Goal: Communication & Community: Answer question/provide support

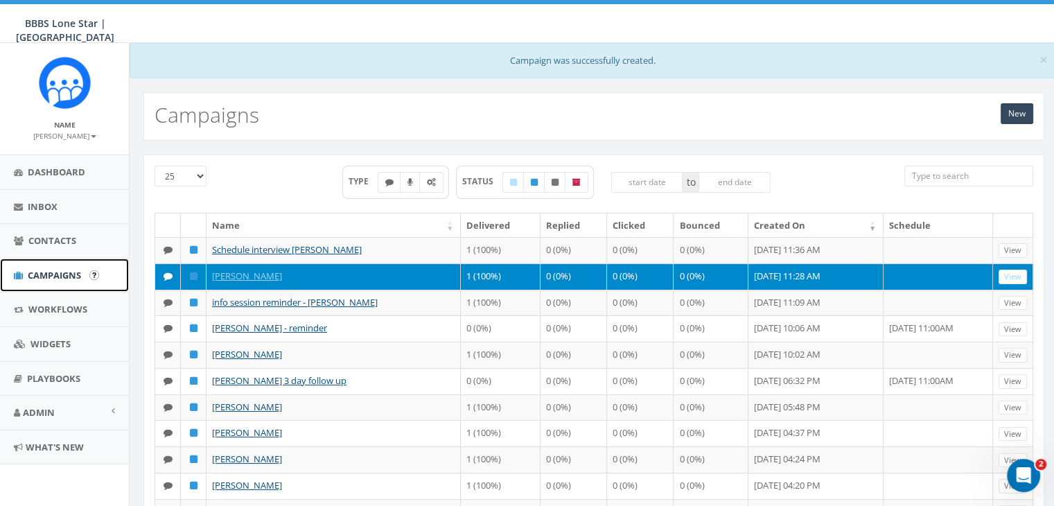
click at [29, 272] on span "Campaigns" at bounding box center [54, 275] width 53 height 12
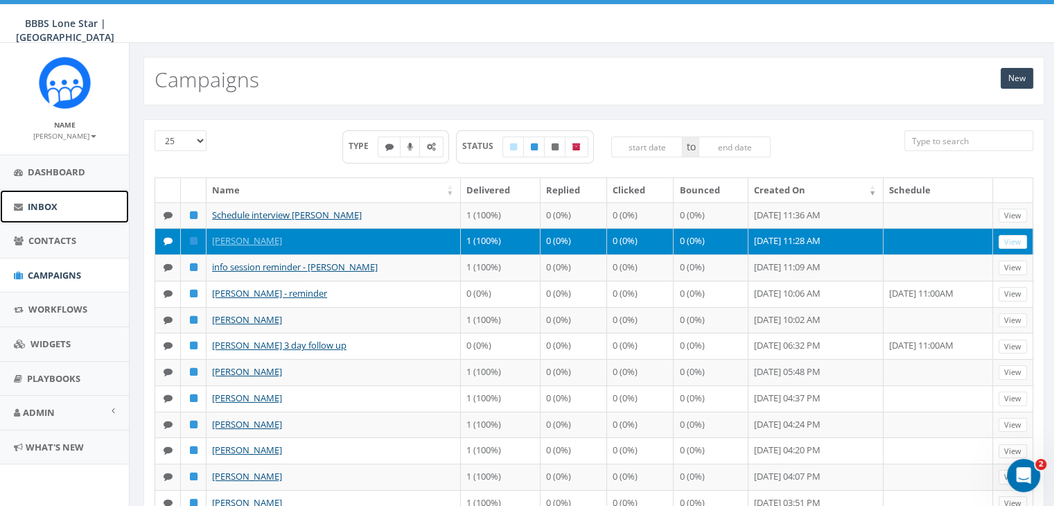
click at [46, 202] on span "Inbox" at bounding box center [43, 206] width 30 height 12
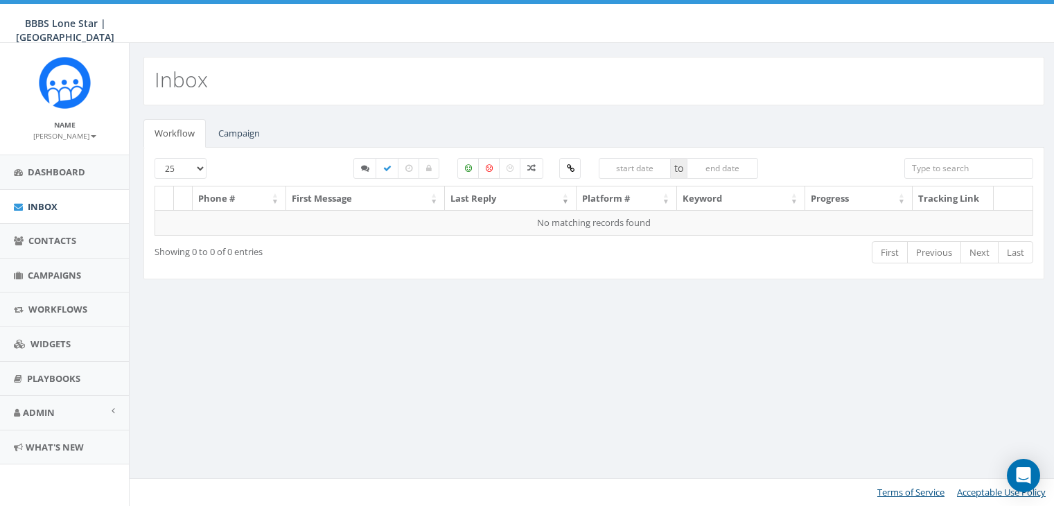
select select
click at [235, 128] on link "Campaign" at bounding box center [239, 133] width 64 height 28
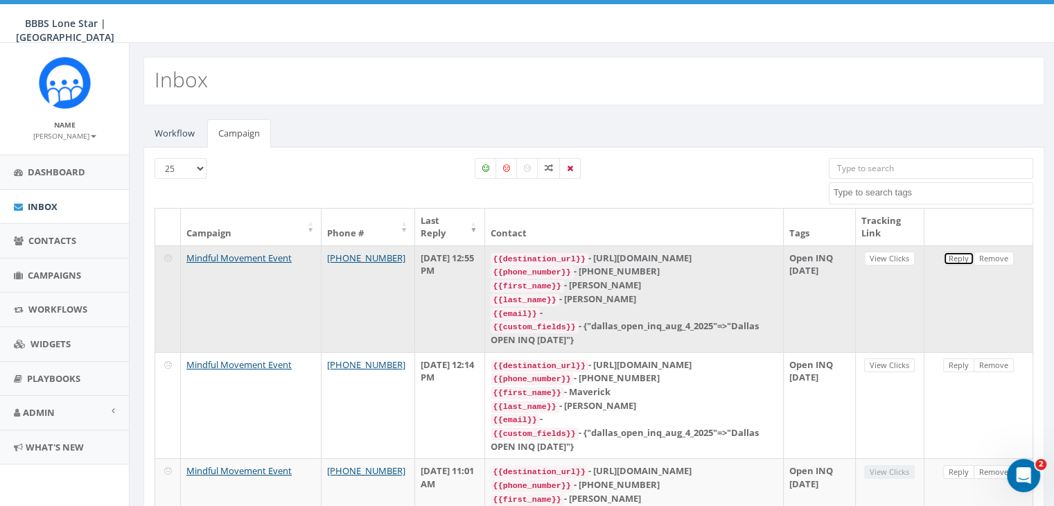
click at [963, 260] on link "Reply" at bounding box center [958, 258] width 31 height 15
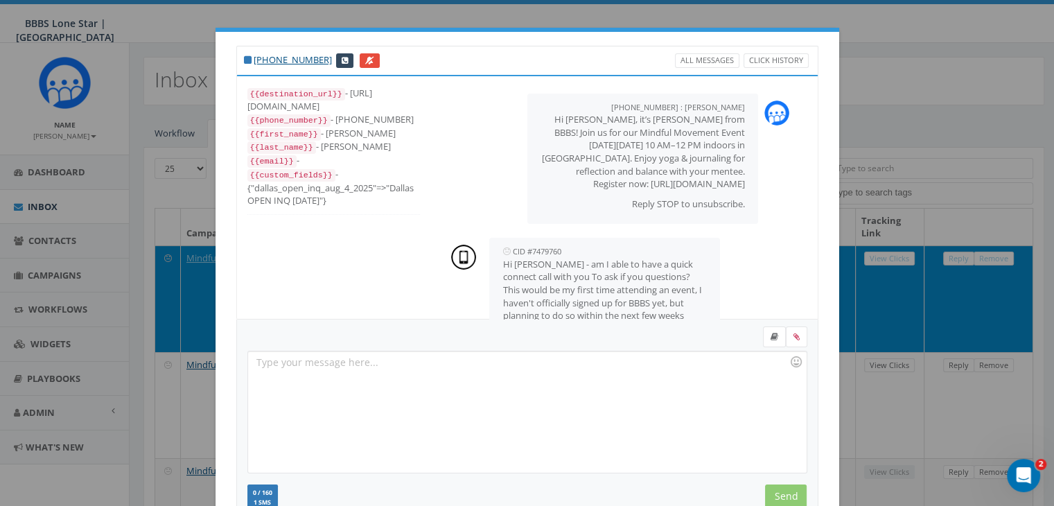
scroll to position [34, 0]
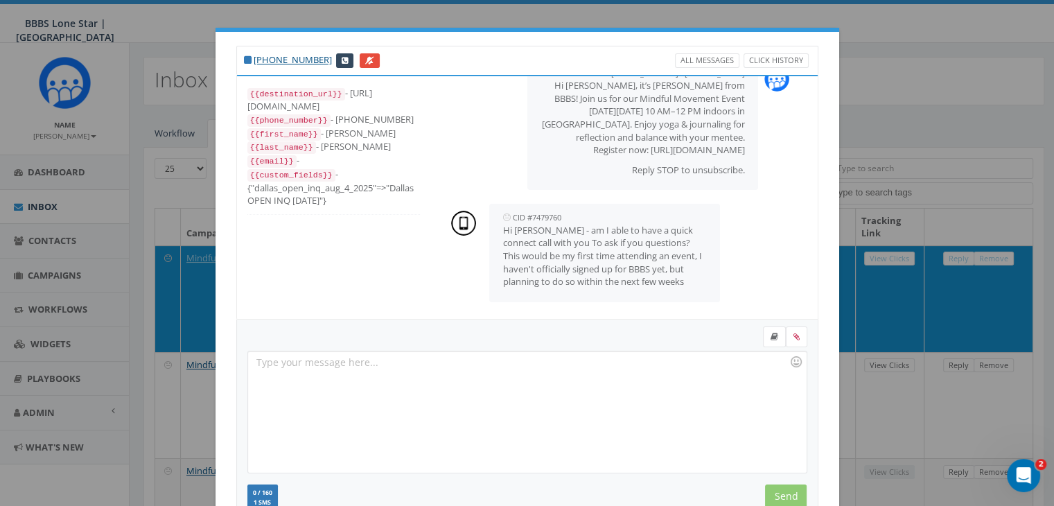
click at [597, 371] on div at bounding box center [527, 411] width 558 height 121
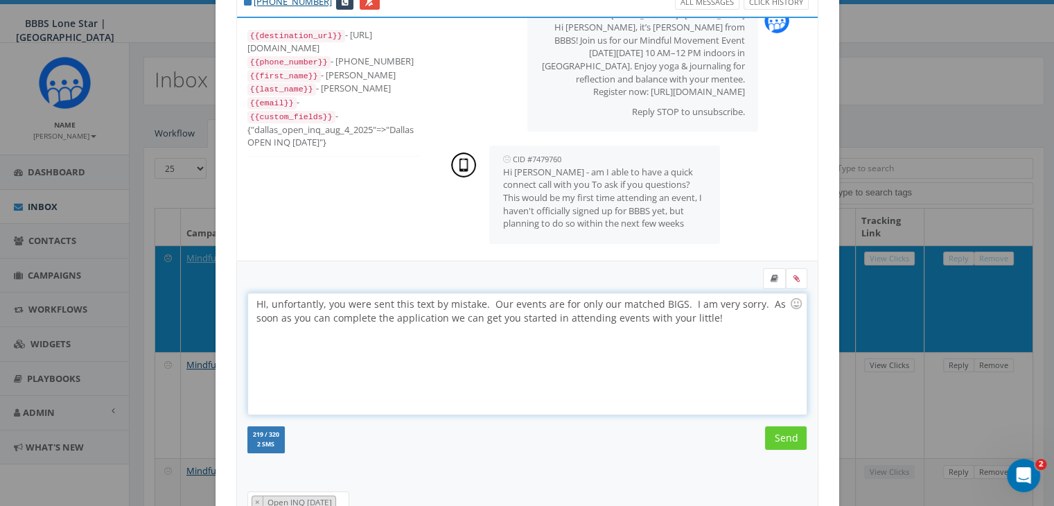
scroll to position [139, 0]
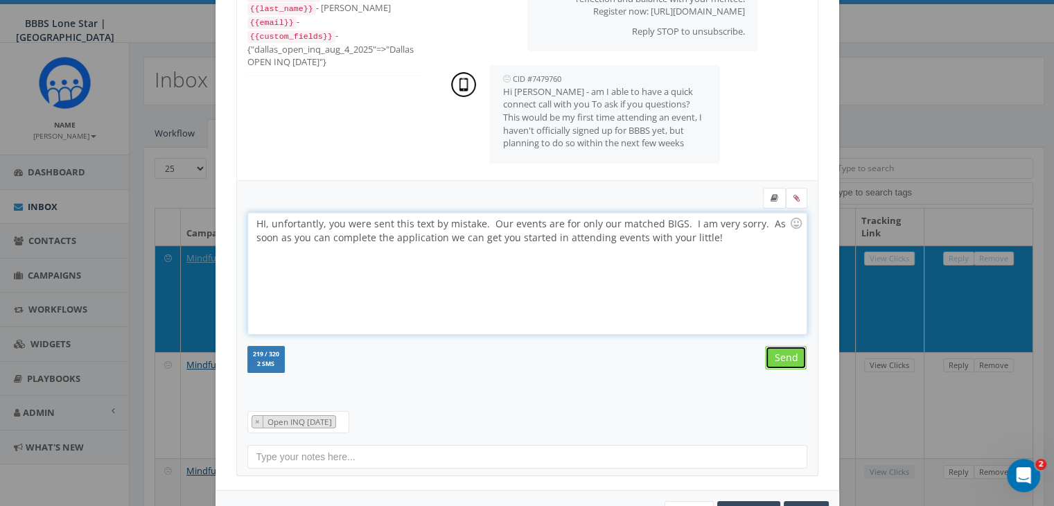
click at [784, 355] on input "Send" at bounding box center [786, 358] width 42 height 24
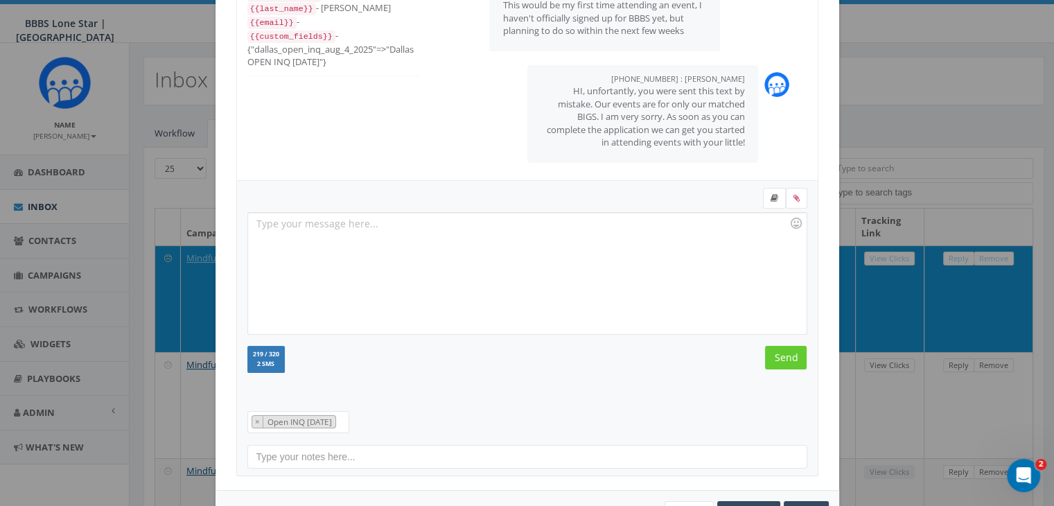
scroll to position [186, 0]
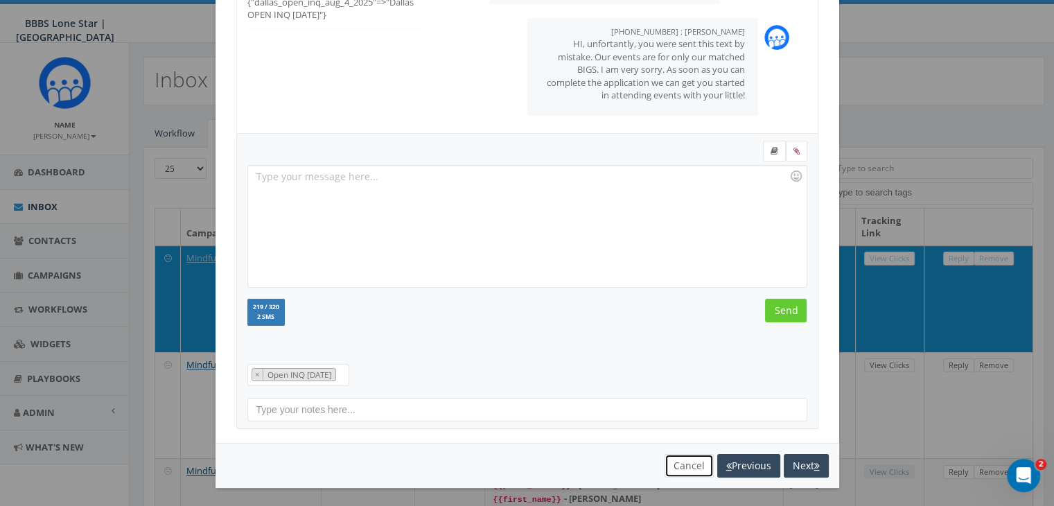
click at [685, 461] on button "Cancel" at bounding box center [688, 466] width 49 height 24
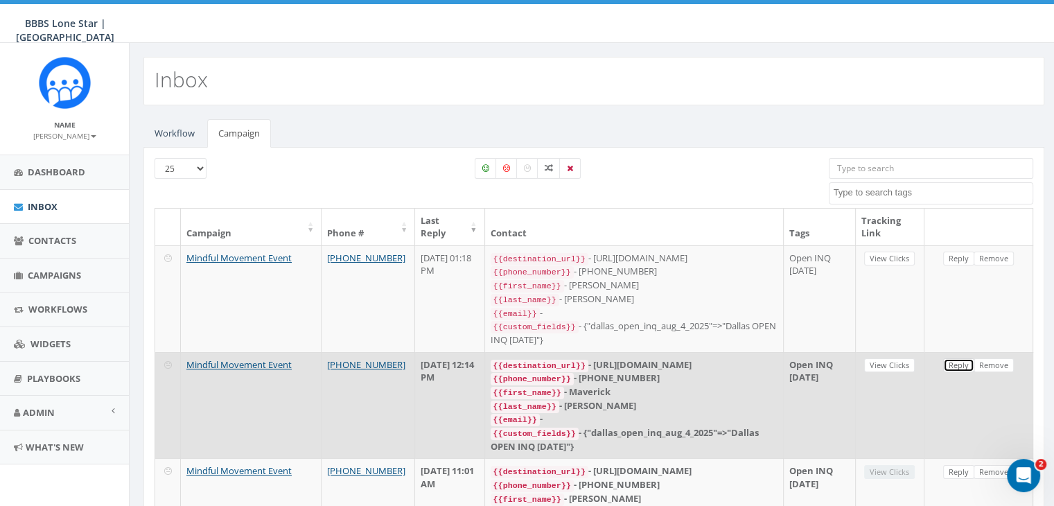
click at [959, 359] on link "Reply" at bounding box center [958, 365] width 31 height 15
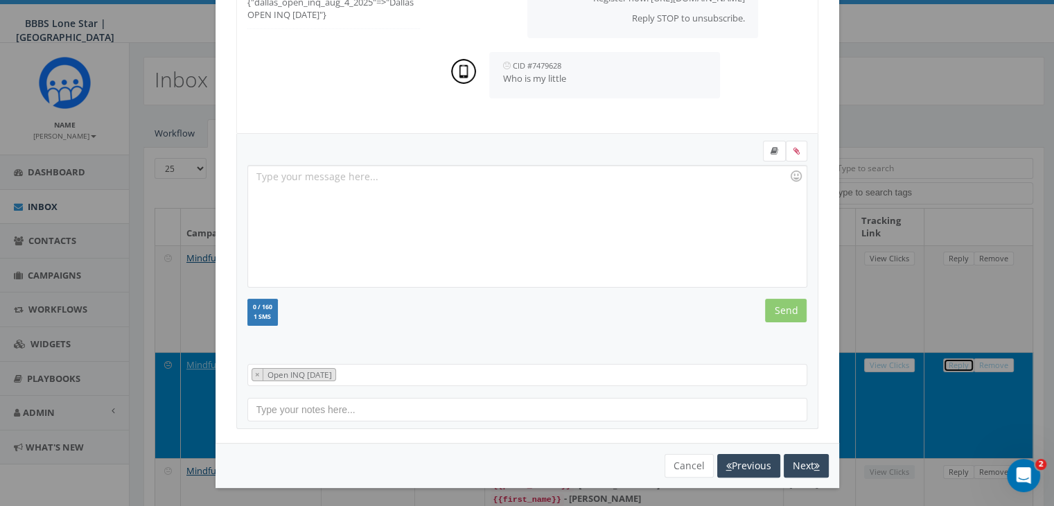
scroll to position [0, 0]
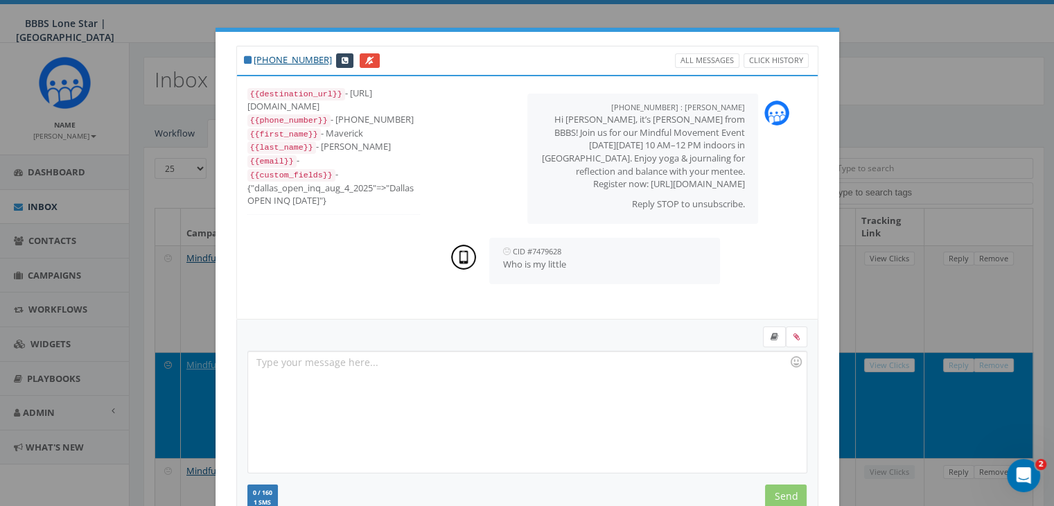
click at [496, 364] on div at bounding box center [527, 411] width 558 height 121
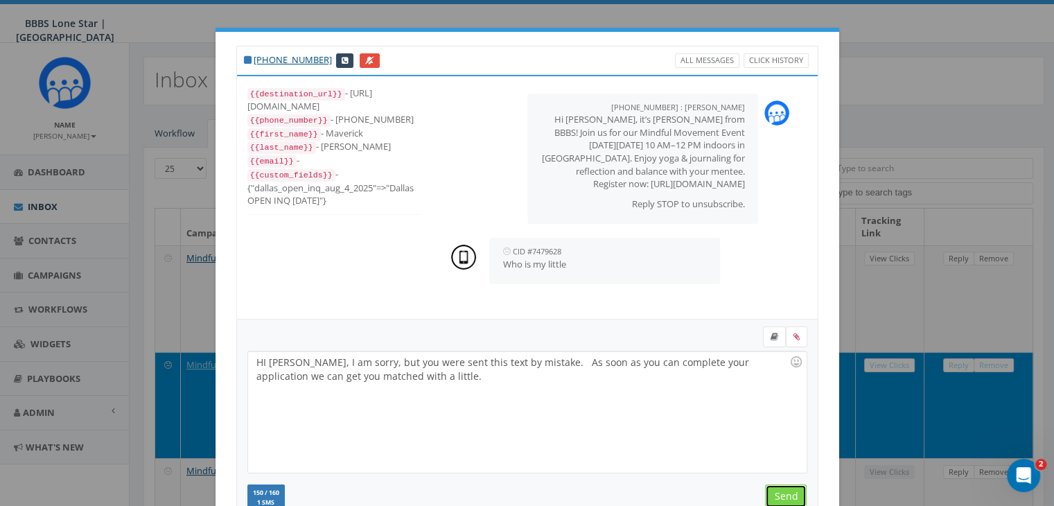
click at [785, 488] on input "Send" at bounding box center [786, 496] width 42 height 24
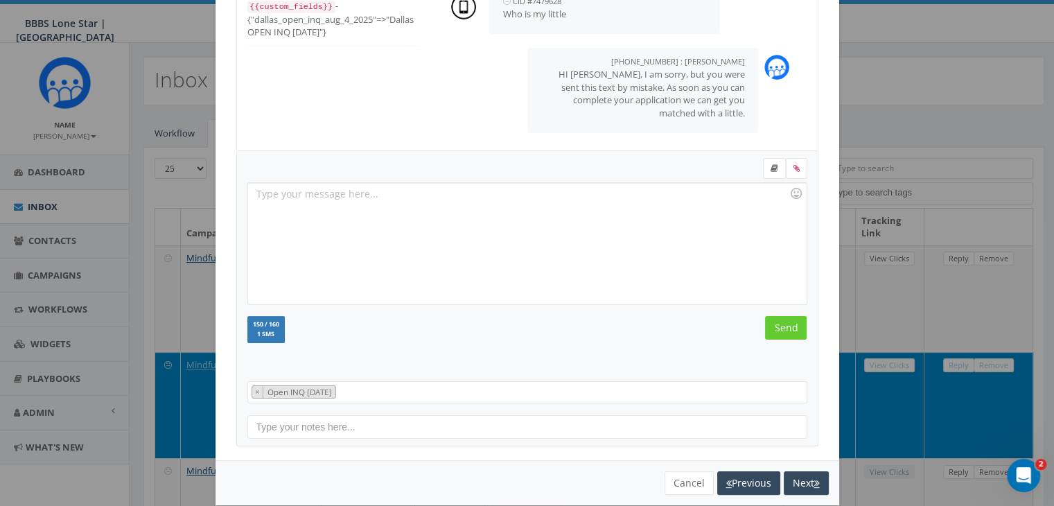
scroll to position [186, 0]
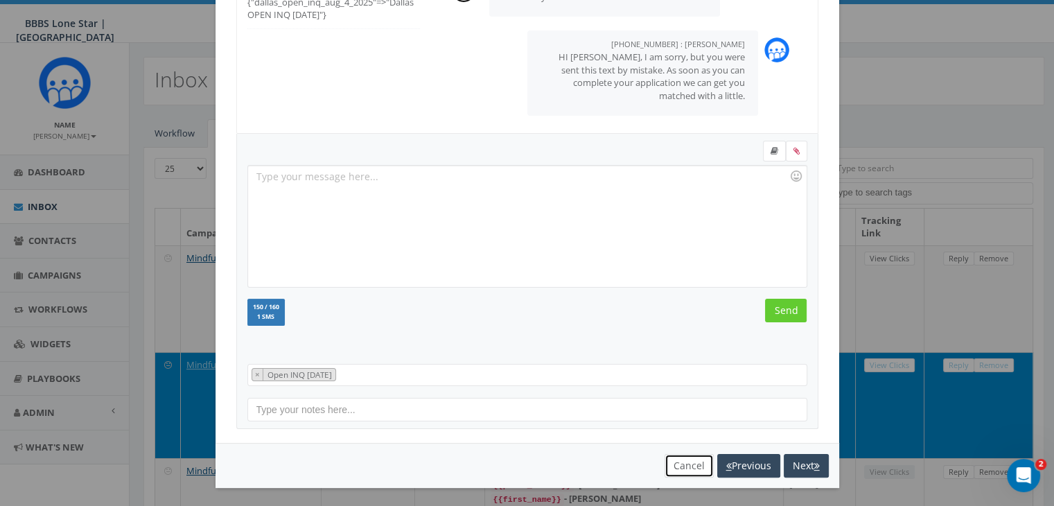
click at [688, 463] on button "Cancel" at bounding box center [688, 466] width 49 height 24
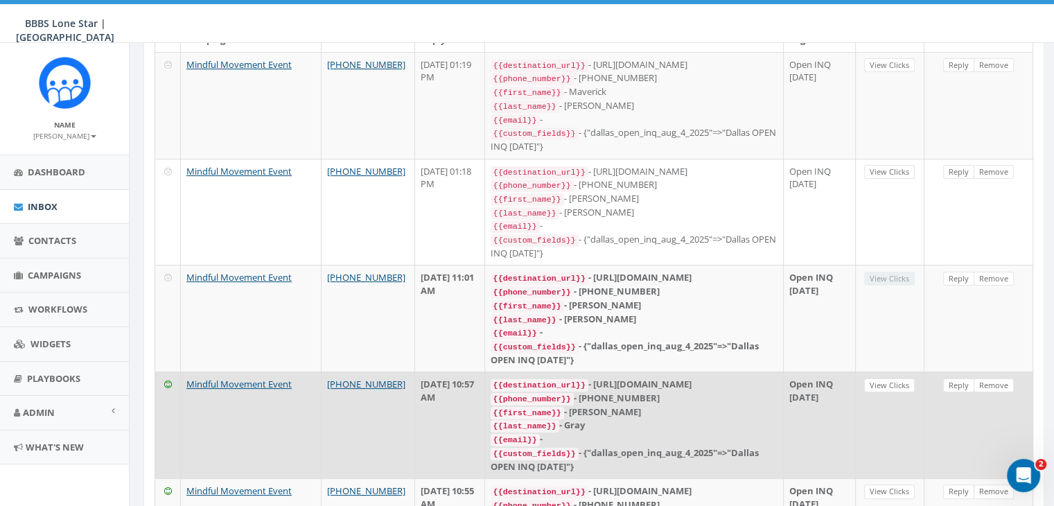
scroll to position [208, 0]
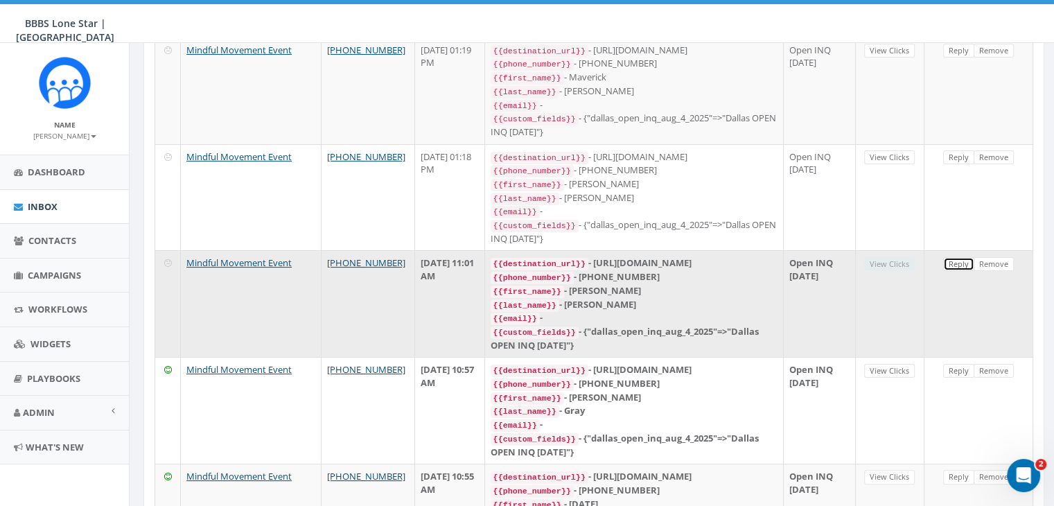
click at [955, 258] on link "Reply" at bounding box center [958, 264] width 31 height 15
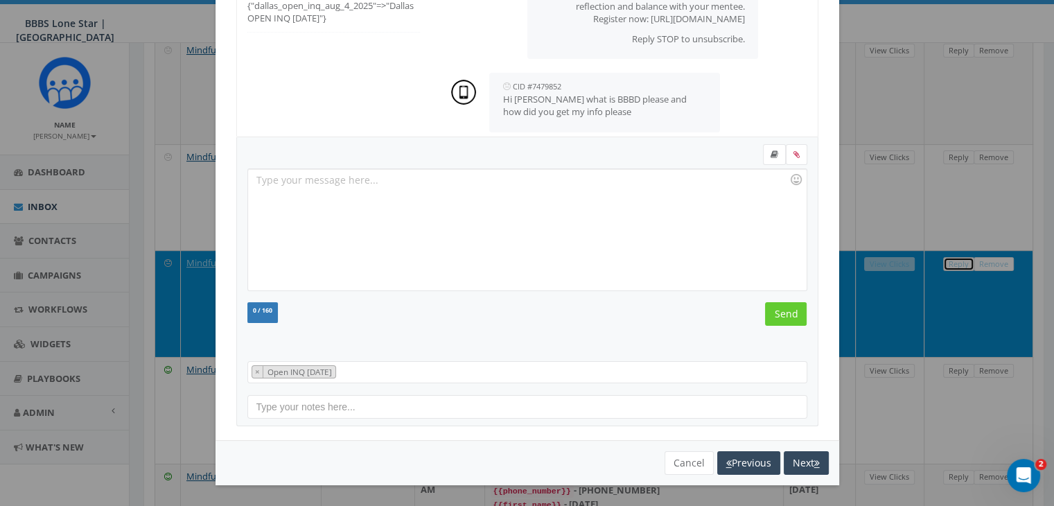
scroll to position [0, 0]
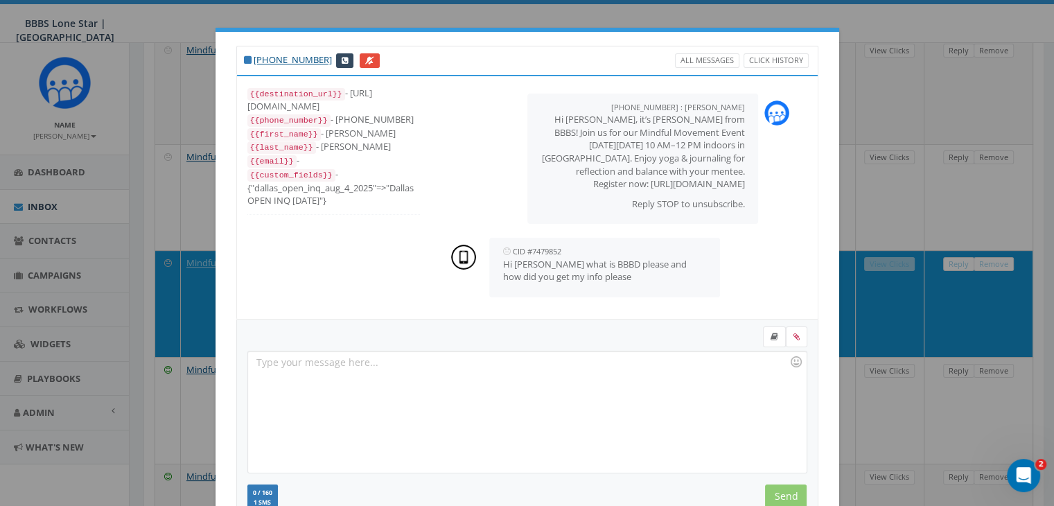
click at [650, 369] on div at bounding box center [527, 411] width 558 height 121
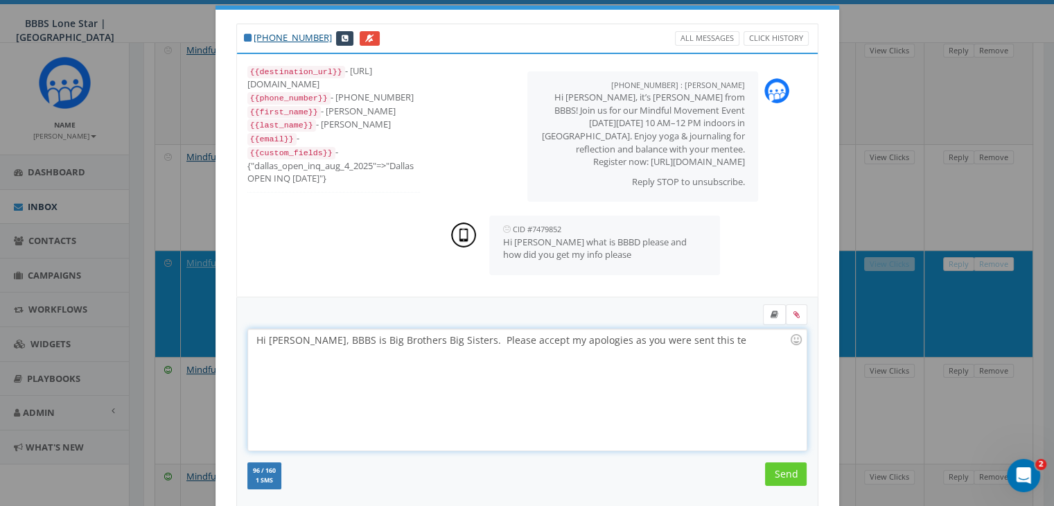
drag, startPoint x: 687, startPoint y: 319, endPoint x: 683, endPoint y: 336, distance: 17.1
click at [683, 336] on div "Hi Tiana, BBBS is Big Brothers Big Sisters. Please accept my apologies as you w…" at bounding box center [527, 389] width 558 height 121
click at [781, 468] on input "Send" at bounding box center [786, 474] width 42 height 24
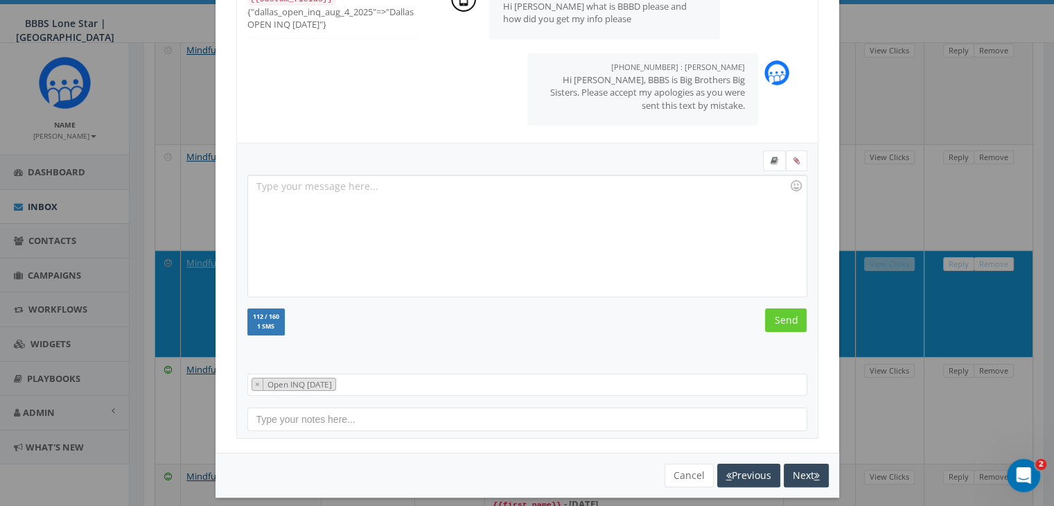
scroll to position [186, 0]
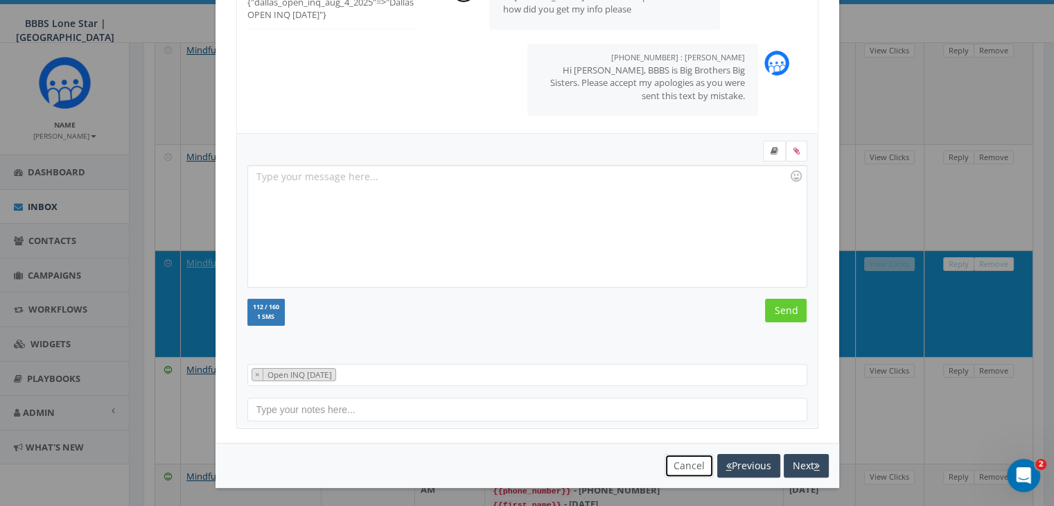
click at [678, 455] on button "Cancel" at bounding box center [688, 466] width 49 height 24
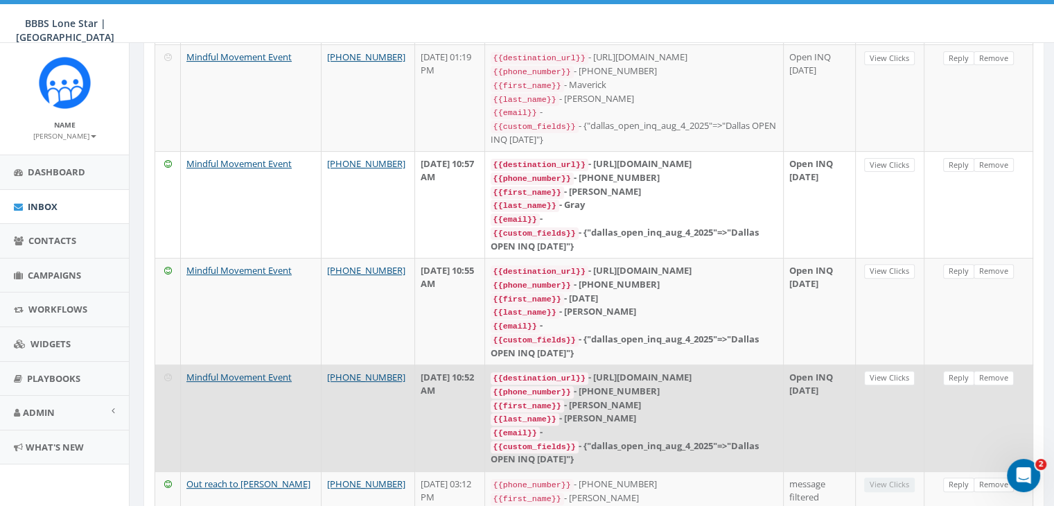
scroll to position [416, 0]
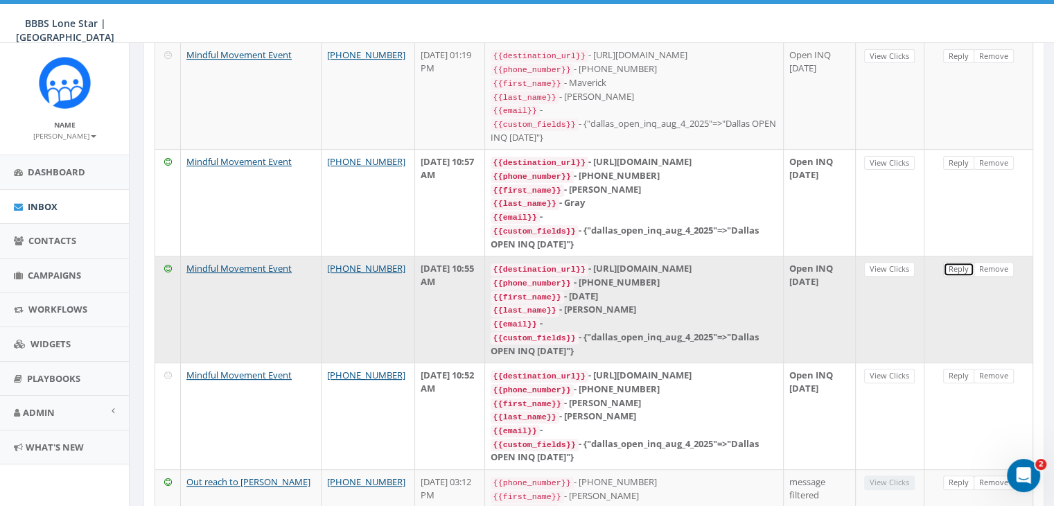
click at [951, 262] on link "Reply" at bounding box center [958, 269] width 31 height 15
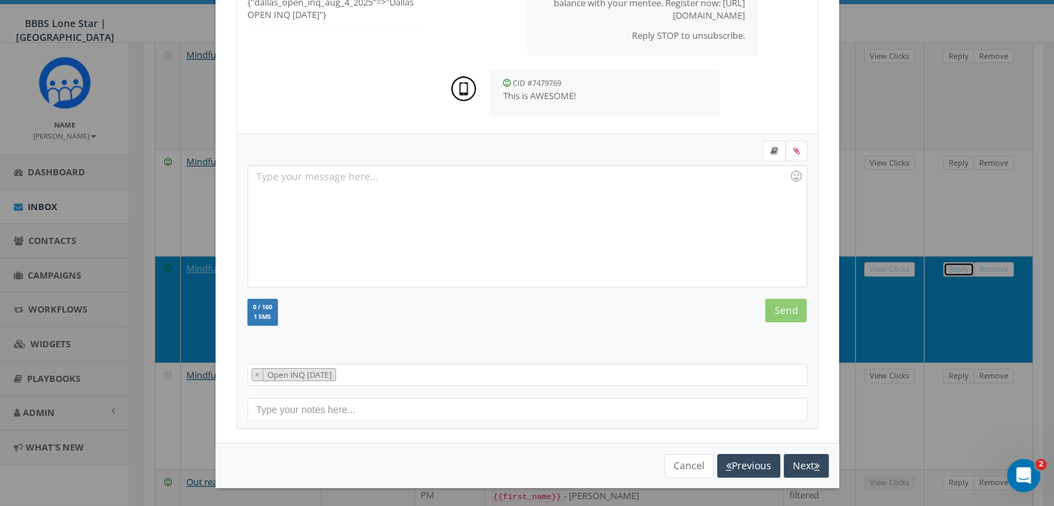
scroll to position [0, 0]
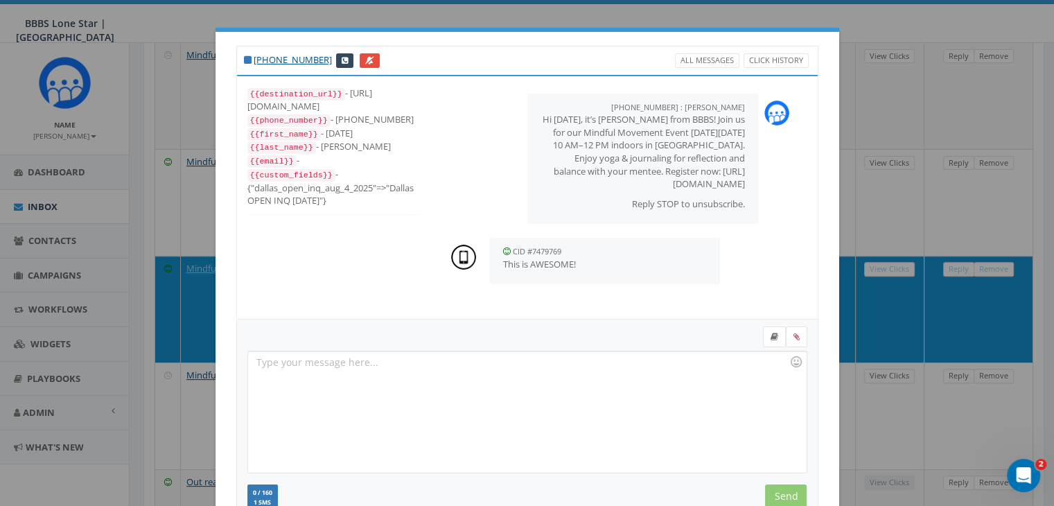
click at [302, 364] on div at bounding box center [527, 411] width 558 height 121
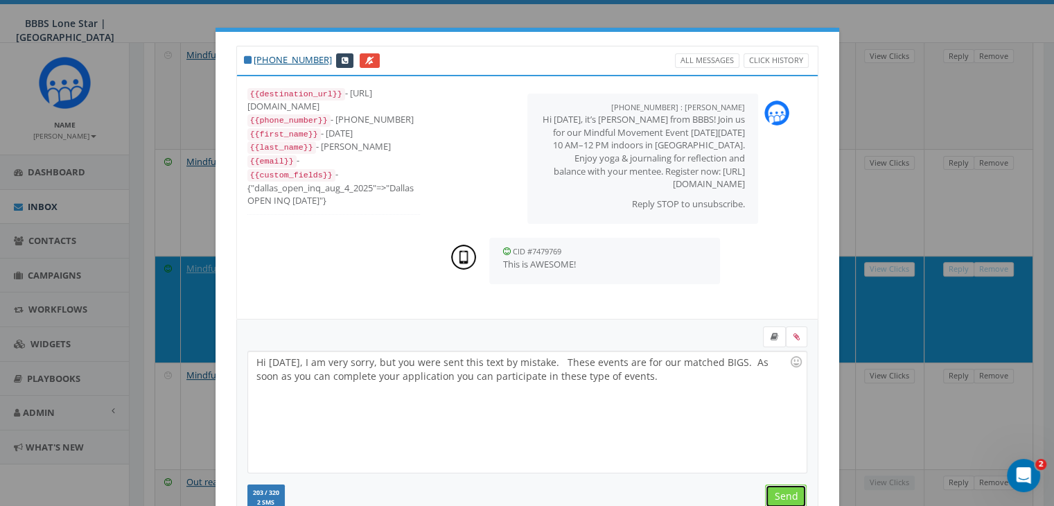
click at [773, 485] on input "Send" at bounding box center [786, 496] width 42 height 24
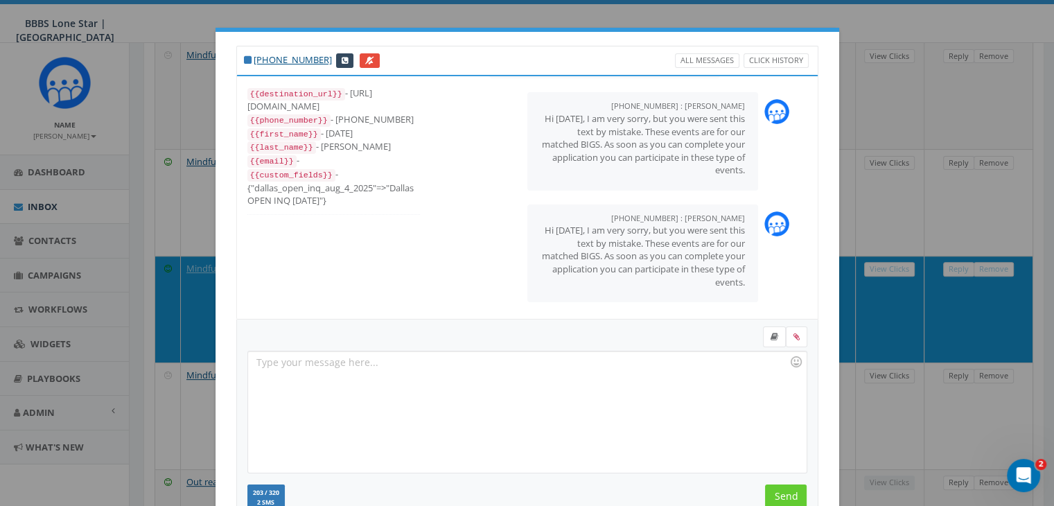
scroll to position [186, 0]
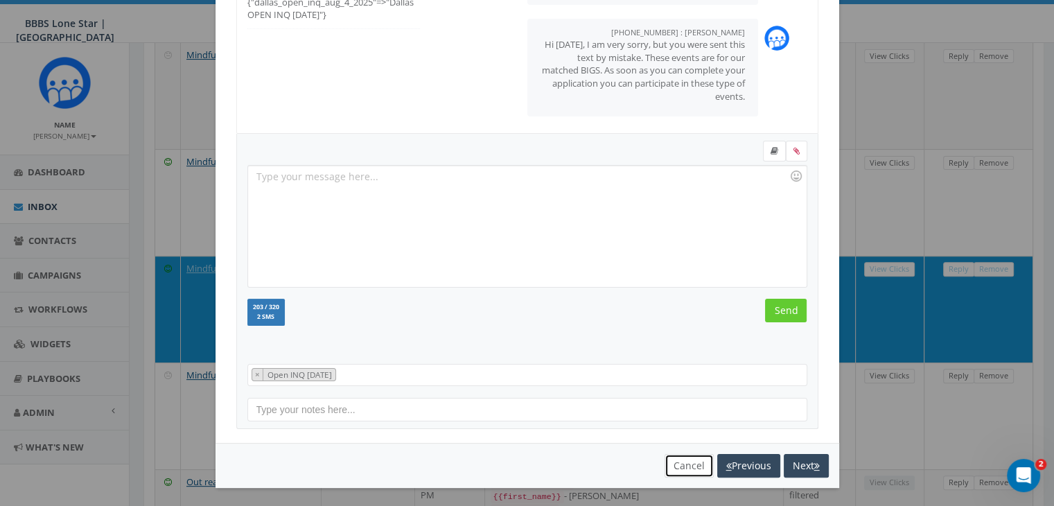
click at [672, 463] on button "Cancel" at bounding box center [688, 466] width 49 height 24
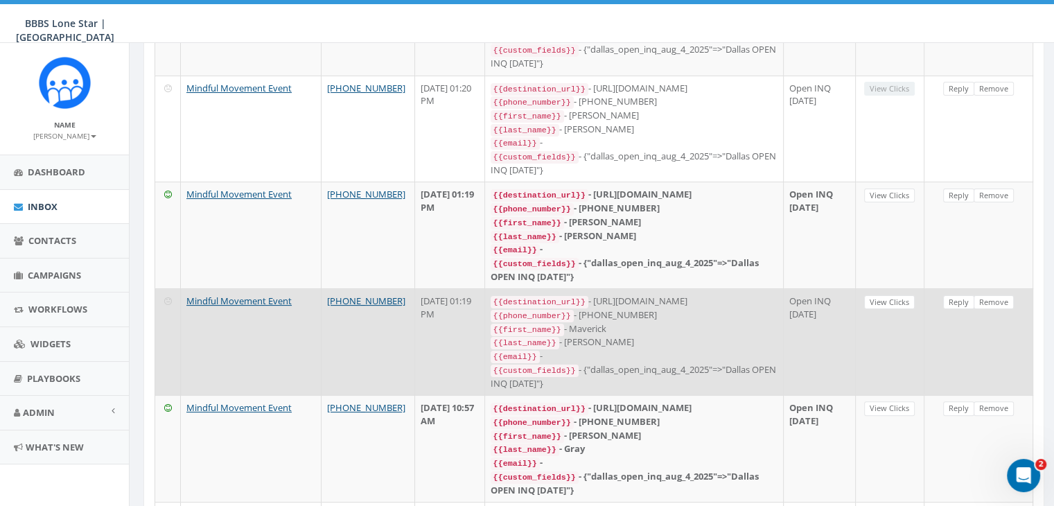
scroll to position [277, 0]
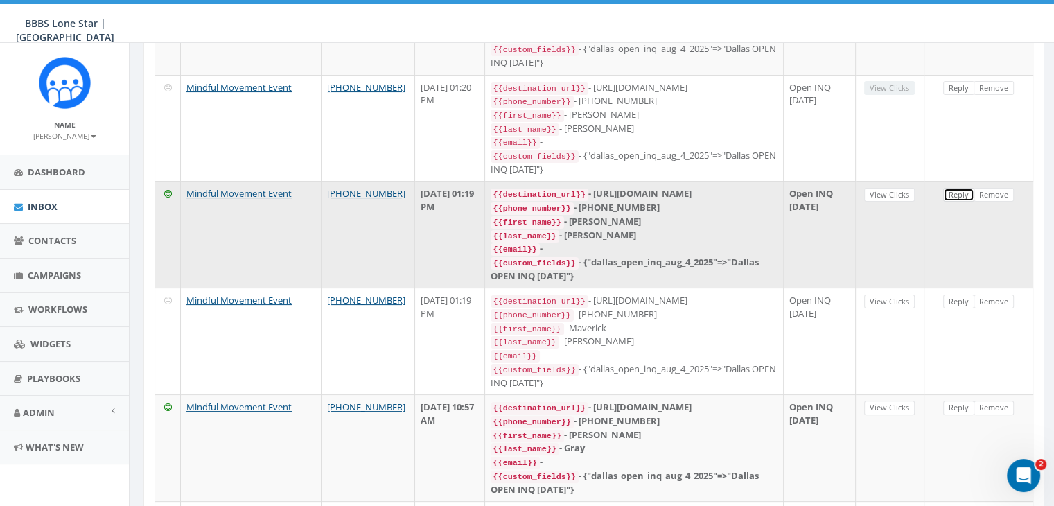
click at [953, 189] on link "Reply" at bounding box center [958, 195] width 31 height 15
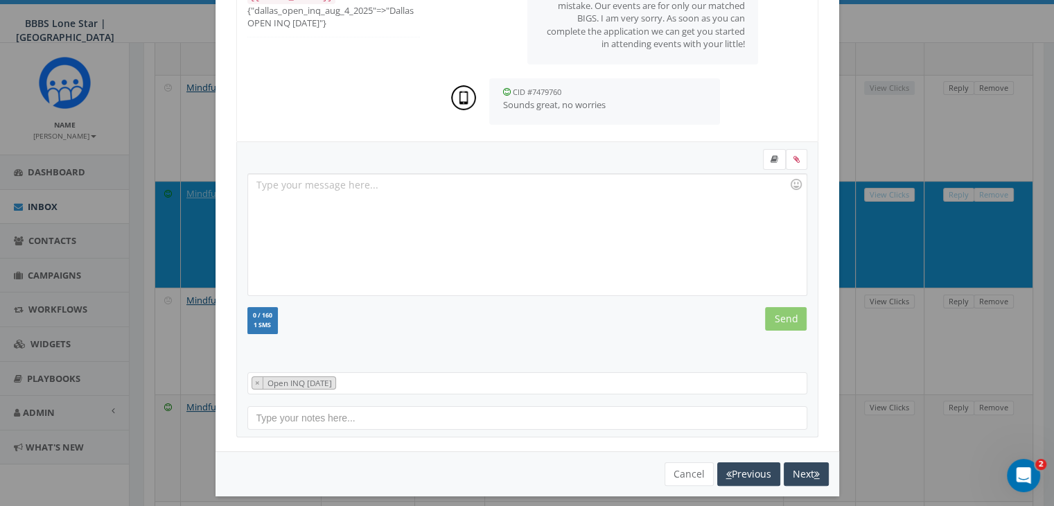
scroll to position [186, 0]
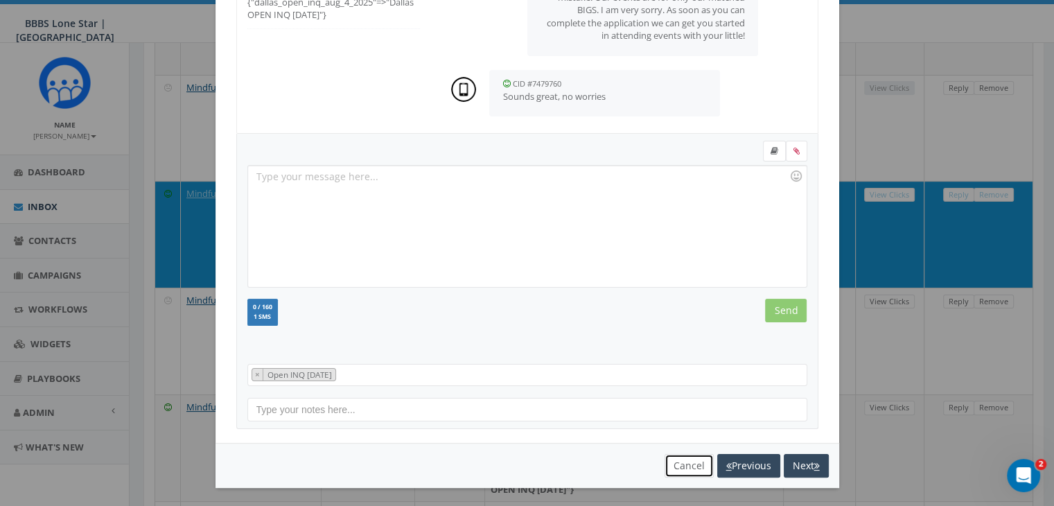
click at [685, 462] on button "Cancel" at bounding box center [688, 466] width 49 height 24
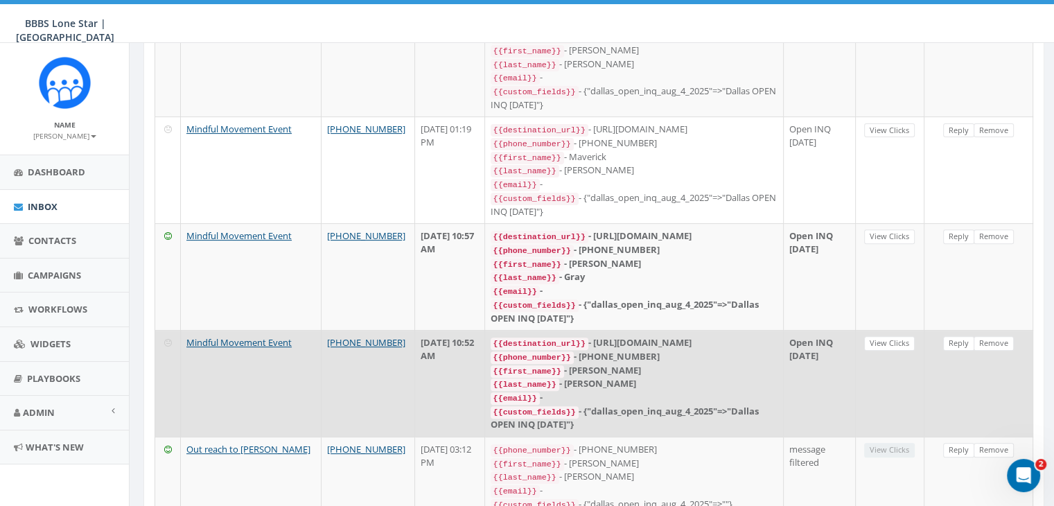
scroll to position [485, 0]
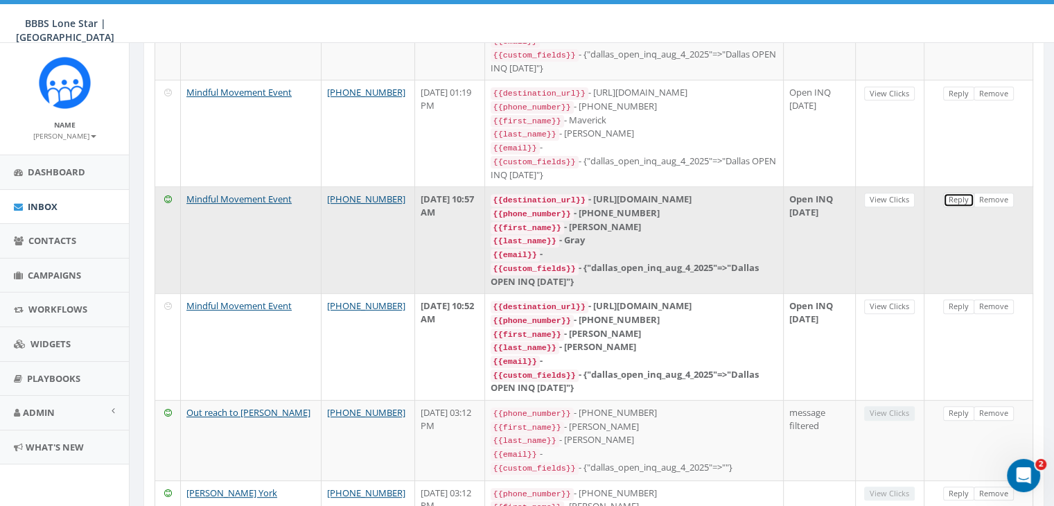
click at [951, 193] on link "Reply" at bounding box center [958, 200] width 31 height 15
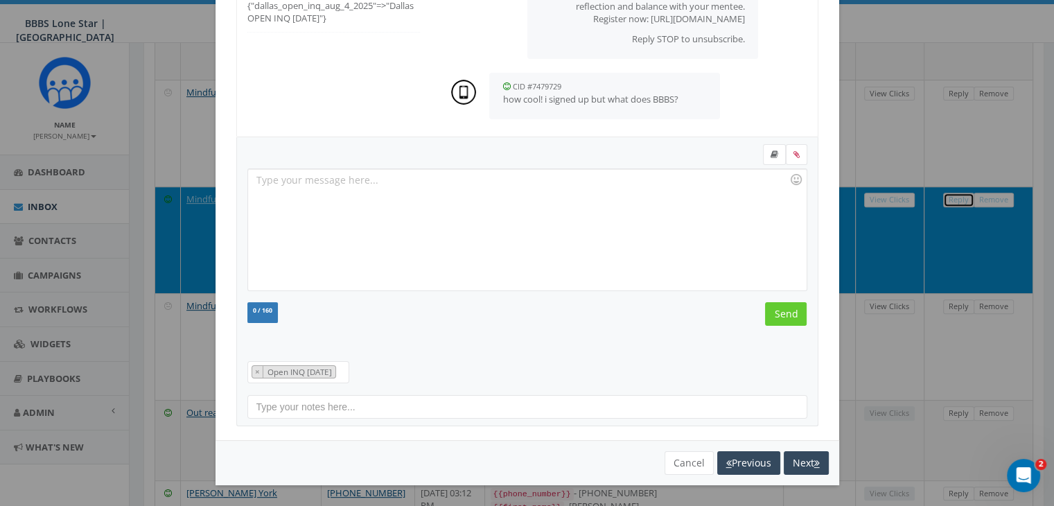
scroll to position [0, 0]
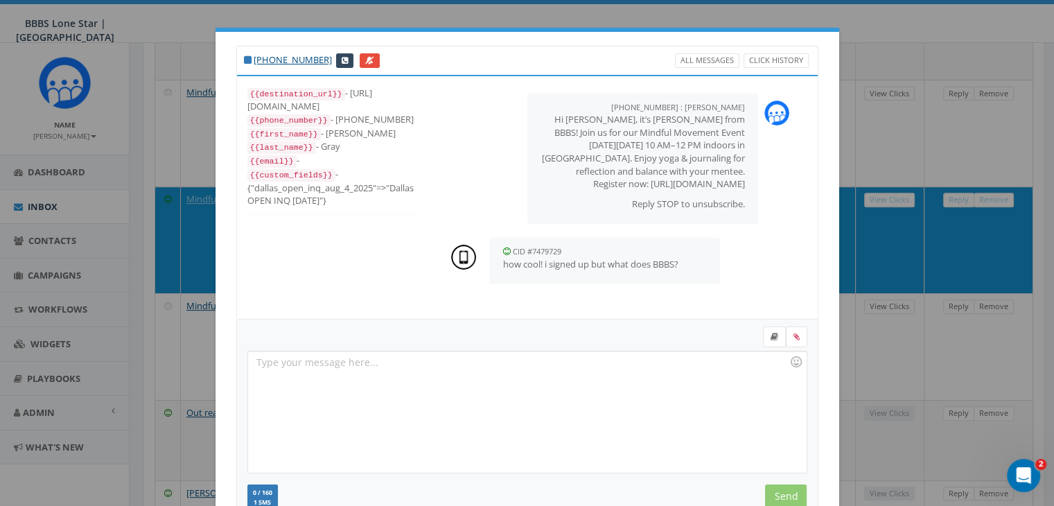
click at [583, 372] on div at bounding box center [527, 411] width 558 height 121
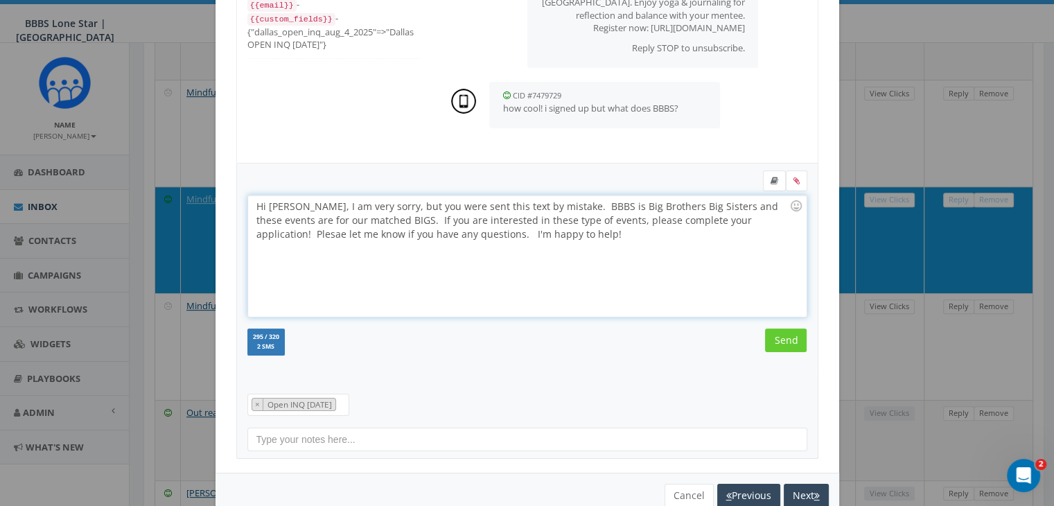
scroll to position [186, 0]
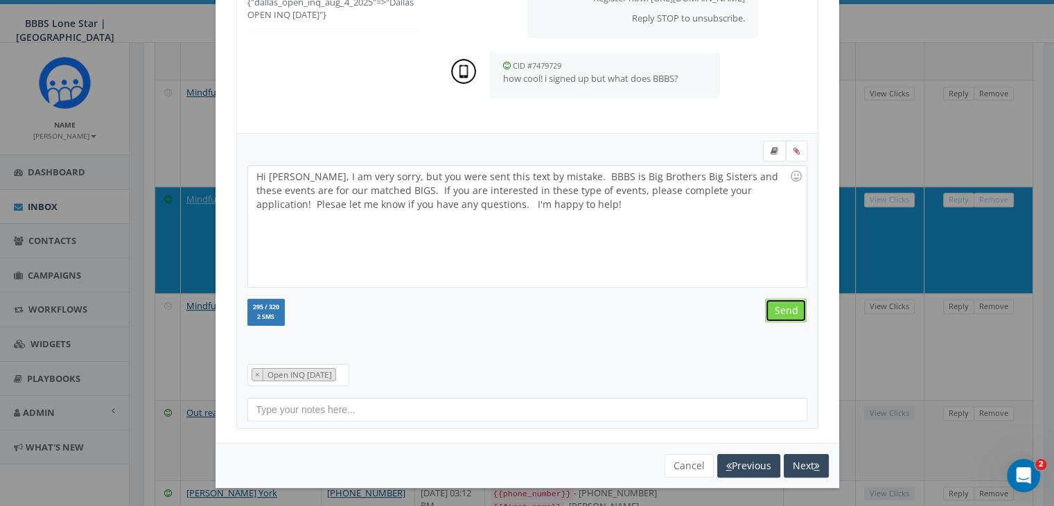
click at [783, 307] on input "Send" at bounding box center [786, 311] width 42 height 24
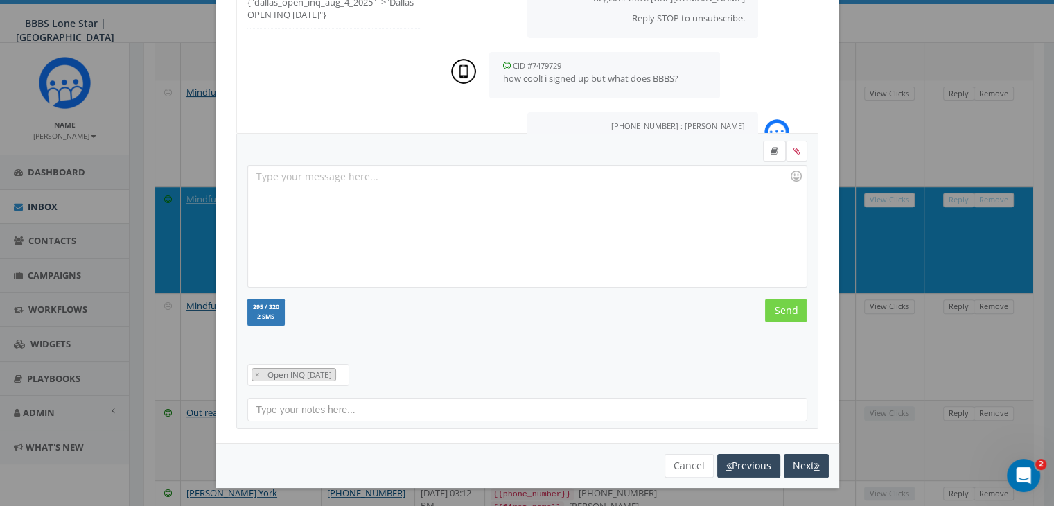
scroll to position [120, 0]
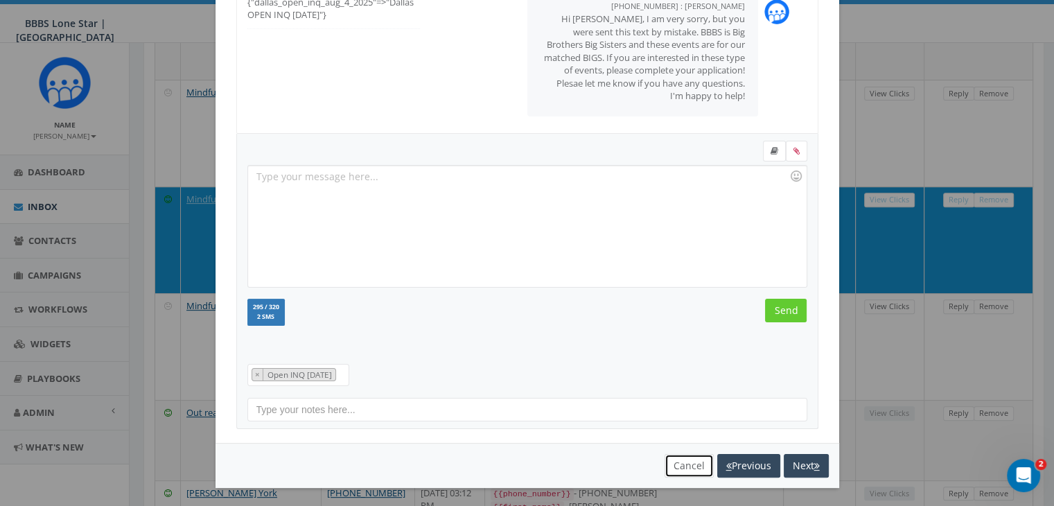
click at [681, 466] on button "Cancel" at bounding box center [688, 466] width 49 height 24
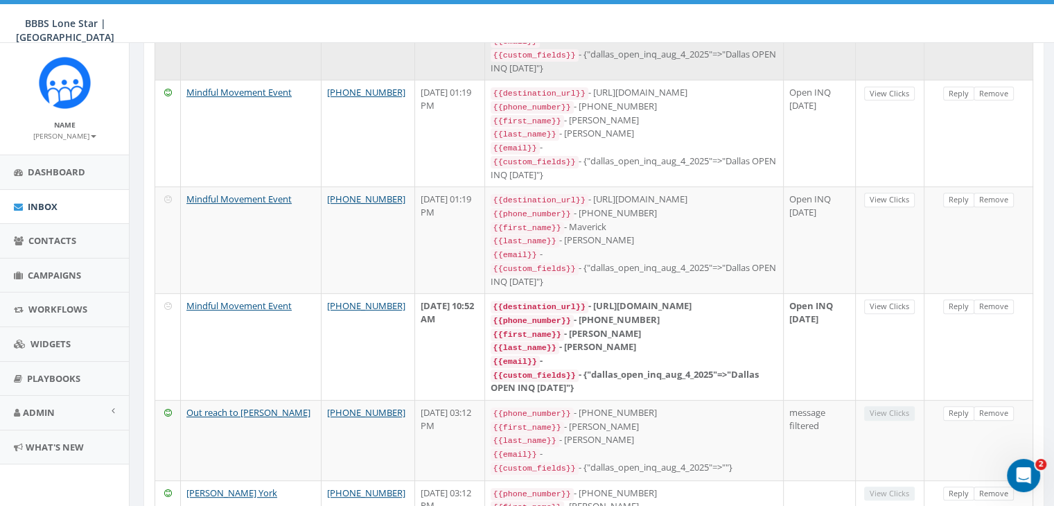
scroll to position [69, 0]
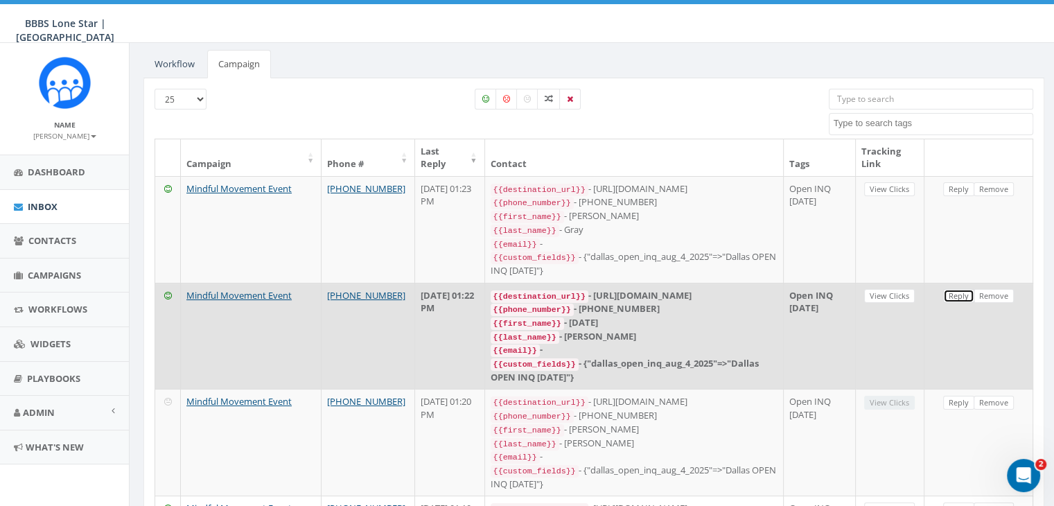
click at [956, 289] on link "Reply" at bounding box center [958, 296] width 31 height 15
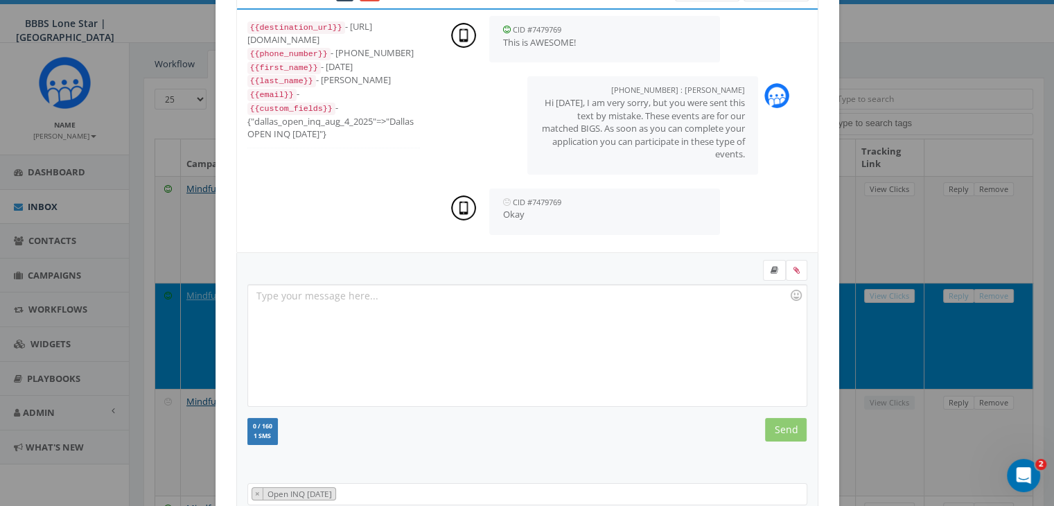
scroll to position [186, 0]
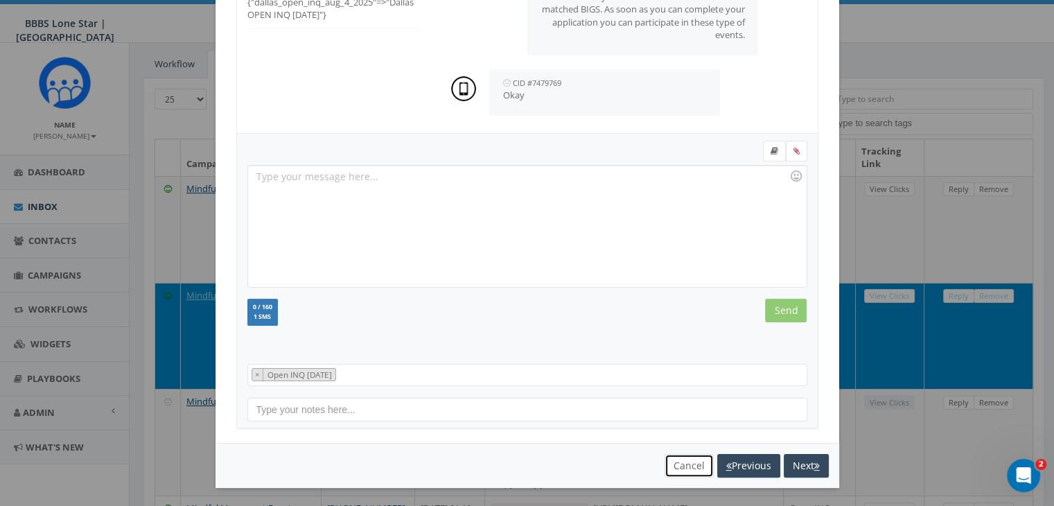
click at [664, 457] on button "Cancel" at bounding box center [688, 466] width 49 height 24
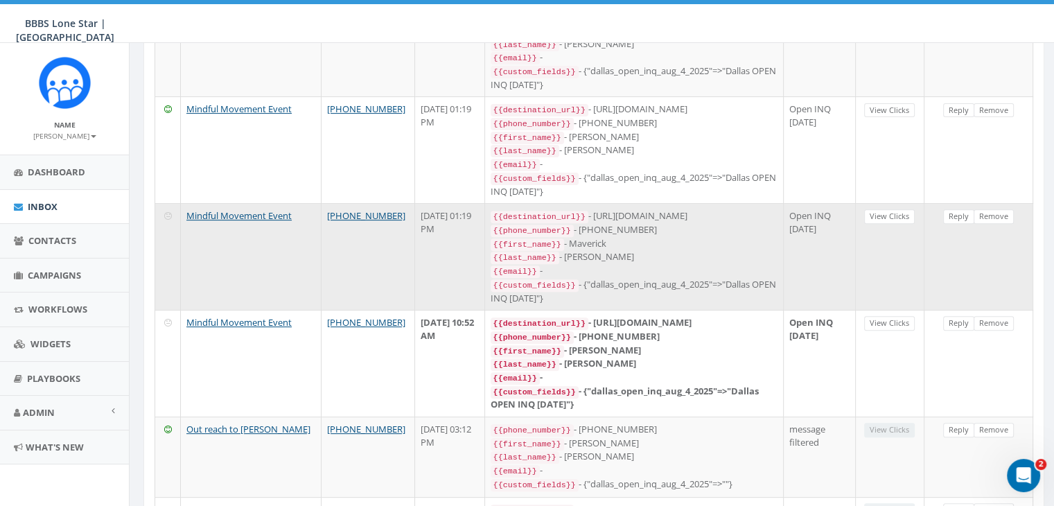
scroll to position [485, 0]
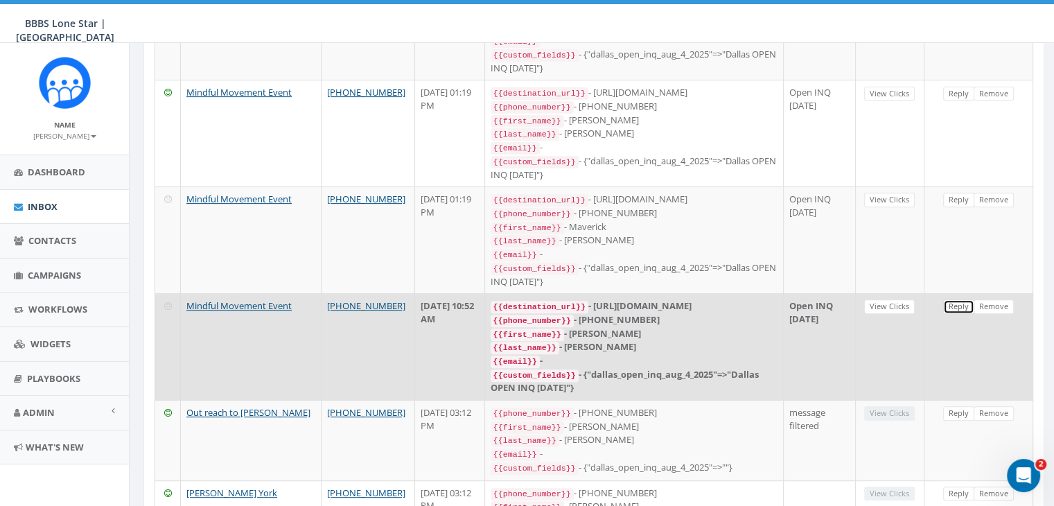
click at [959, 299] on link "Reply" at bounding box center [958, 306] width 31 height 15
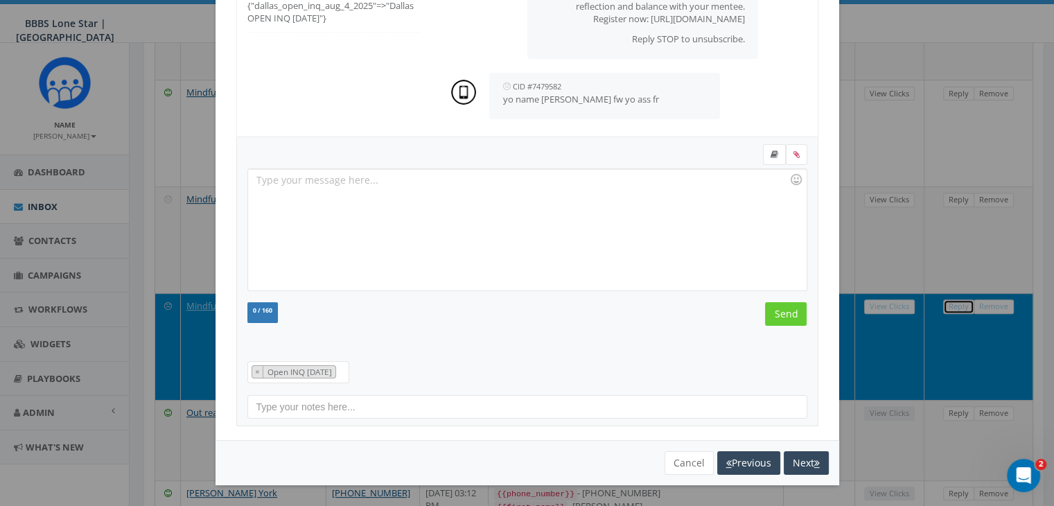
scroll to position [0, 0]
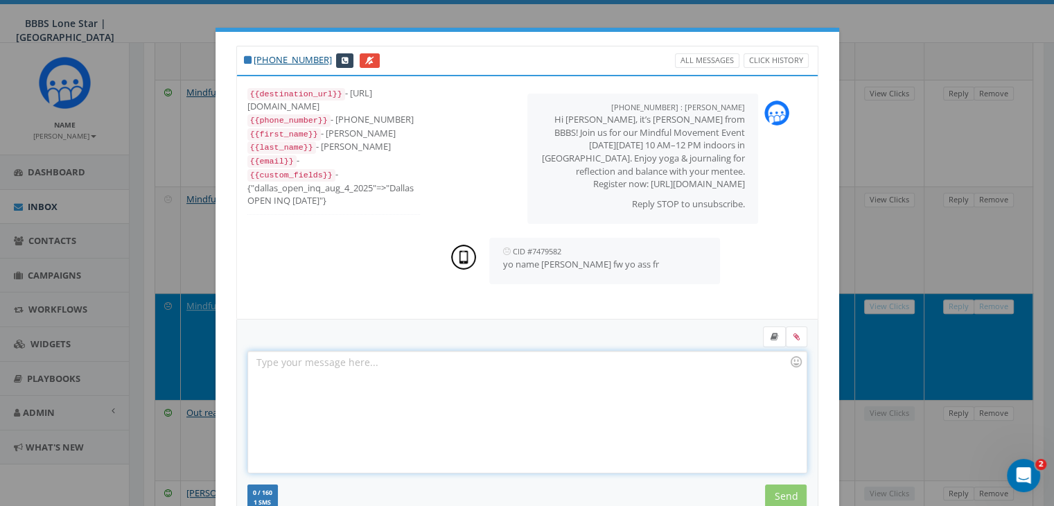
click at [655, 367] on div at bounding box center [527, 411] width 558 height 121
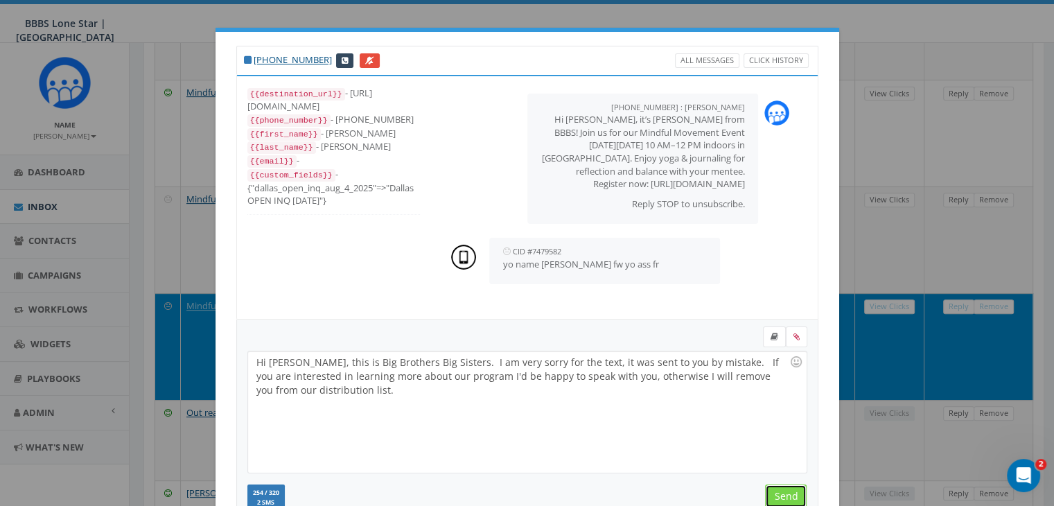
click at [775, 486] on input "Send" at bounding box center [786, 496] width 42 height 24
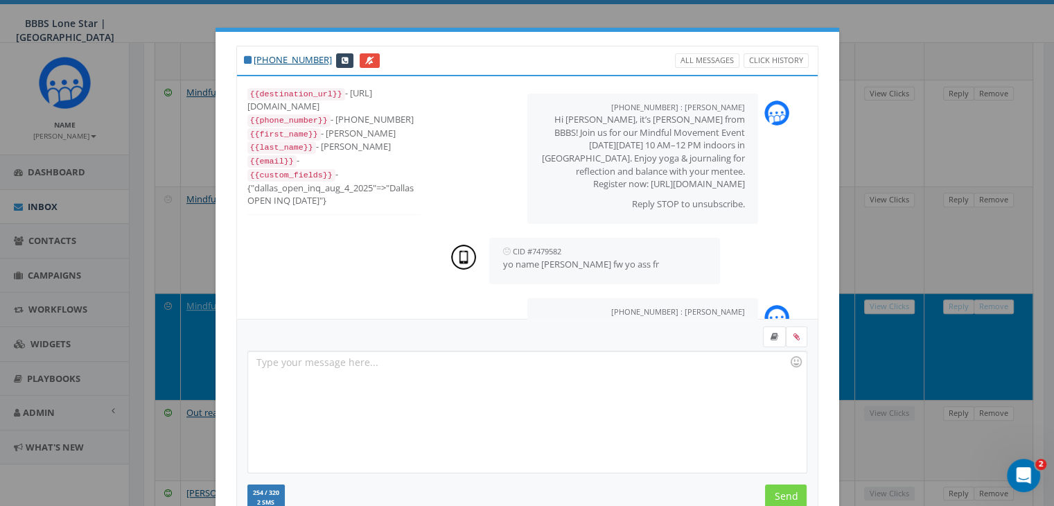
scroll to position [107, 0]
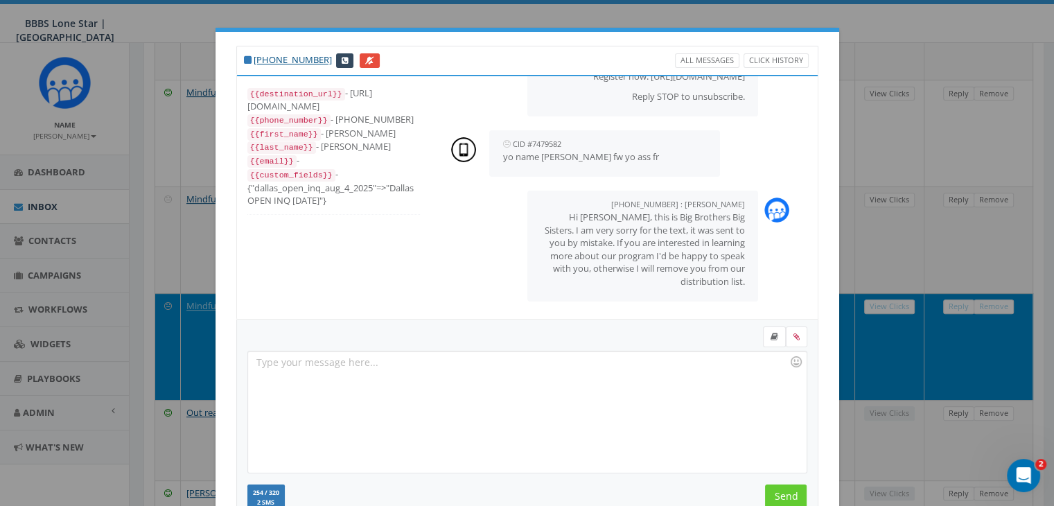
click at [317, 130] on div "{{first_name}} - Arely" at bounding box center [333, 134] width 173 height 14
drag, startPoint x: 312, startPoint y: 143, endPoint x: 336, endPoint y: 143, distance: 24.2
click at [336, 143] on div "{{last_name}} - Alcala" at bounding box center [333, 147] width 173 height 14
copy div "Alcala"
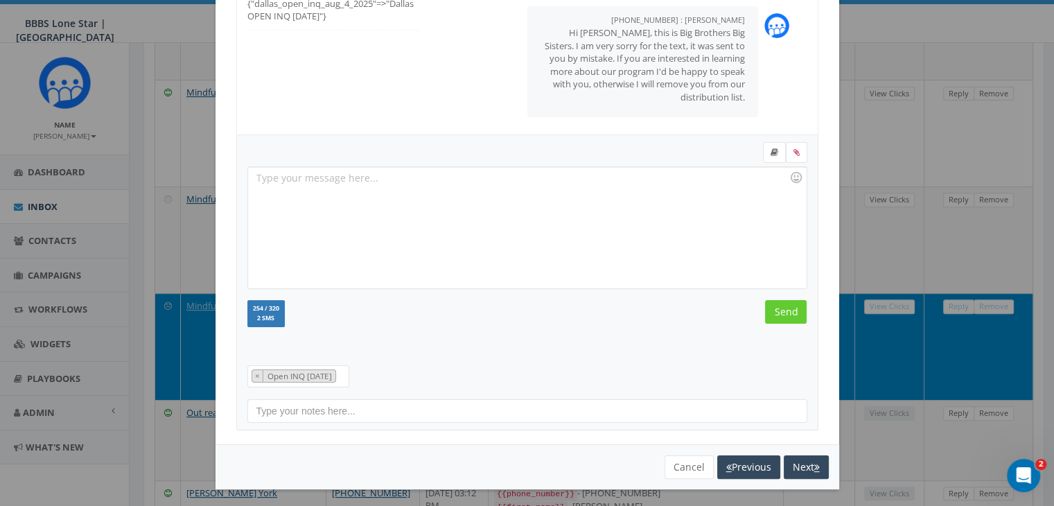
scroll to position [186, 0]
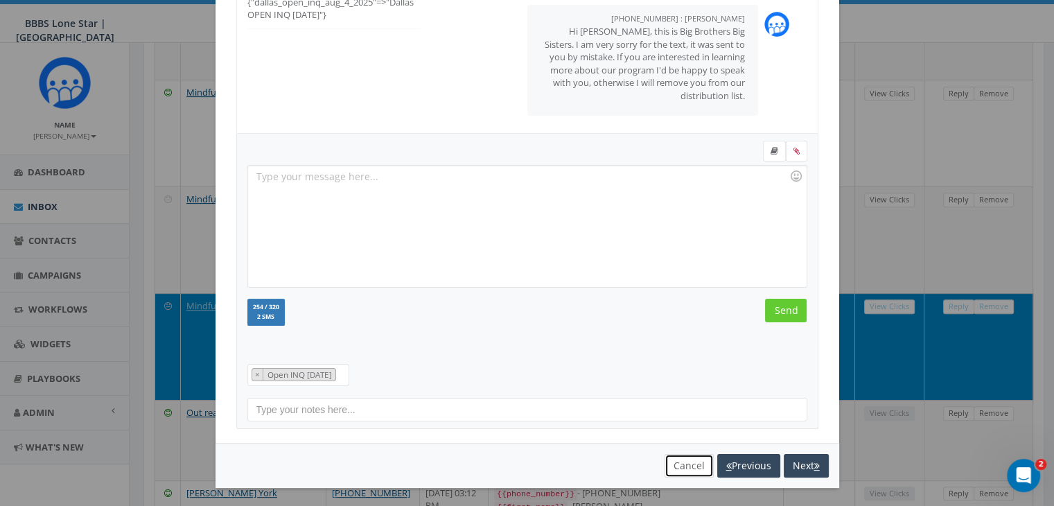
click at [670, 466] on button "Cancel" at bounding box center [688, 466] width 49 height 24
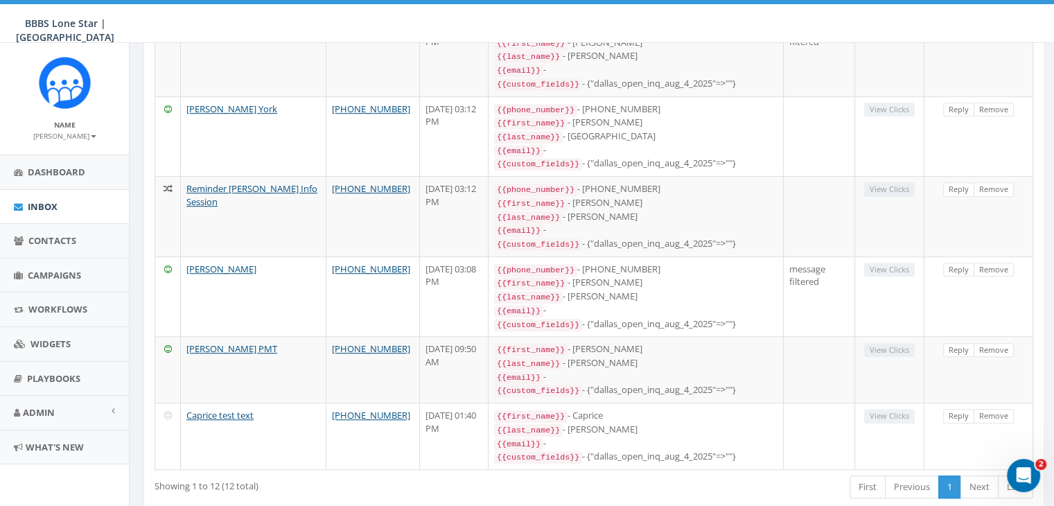
scroll to position [878, 0]
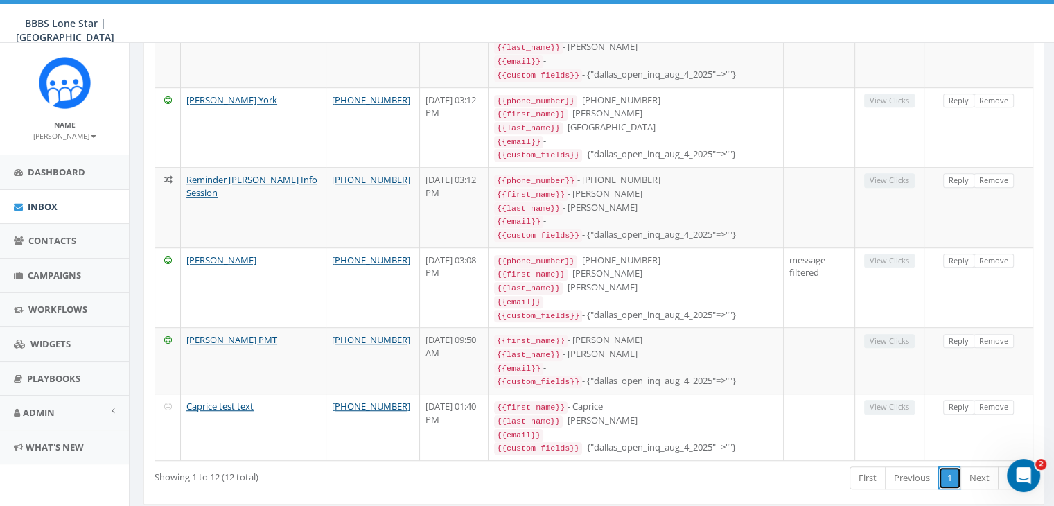
click at [950, 466] on link "1" at bounding box center [949, 477] width 23 height 23
click at [55, 274] on span "Campaigns" at bounding box center [54, 275] width 53 height 12
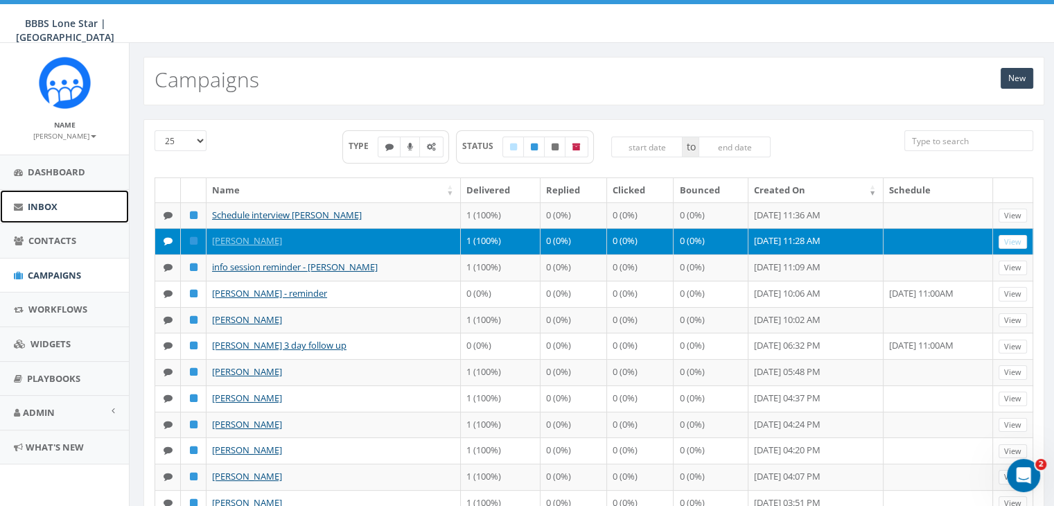
click at [36, 202] on span "Inbox" at bounding box center [43, 206] width 30 height 12
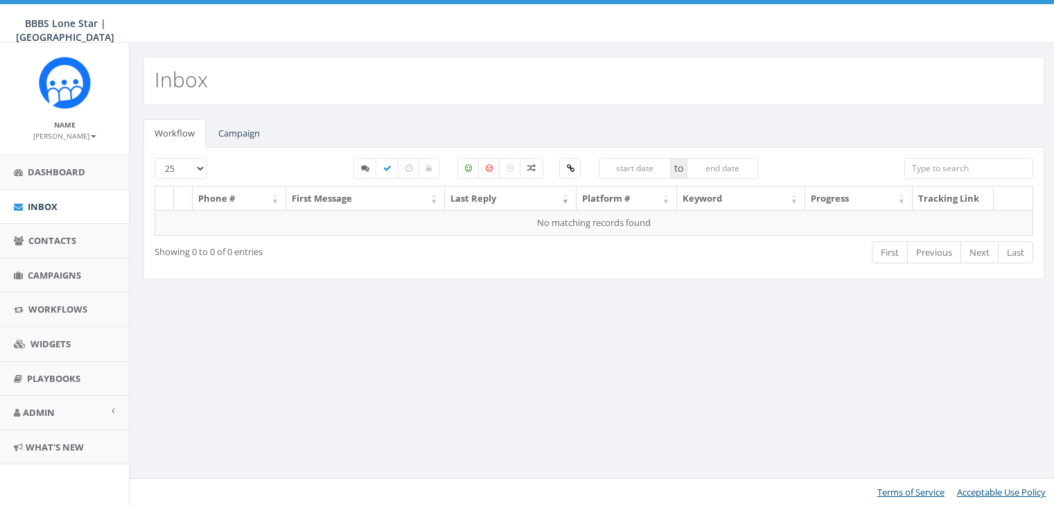
select select
click at [245, 132] on link "Campaign" at bounding box center [239, 133] width 64 height 28
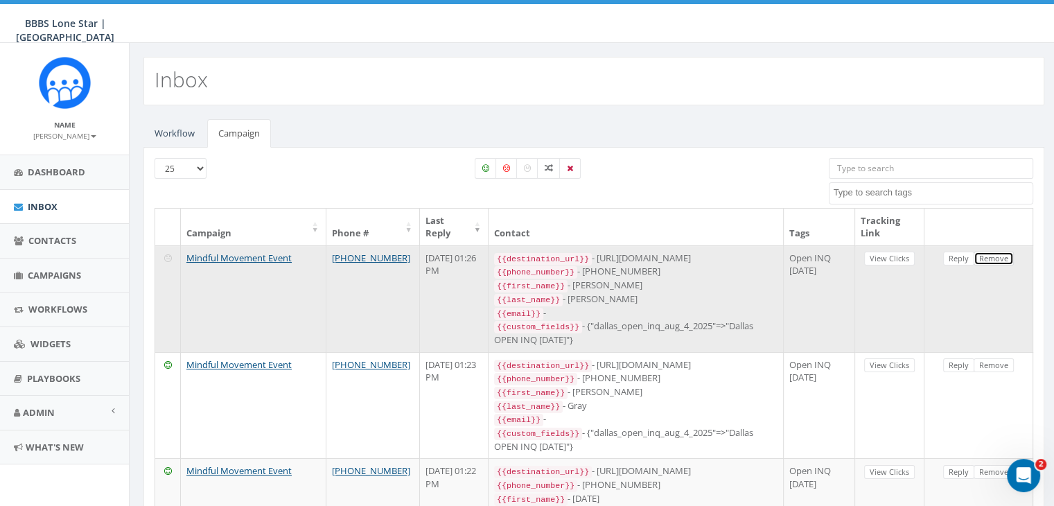
click at [1006, 256] on link "Remove" at bounding box center [993, 258] width 40 height 15
click at [1001, 256] on link "Remove" at bounding box center [993, 258] width 40 height 15
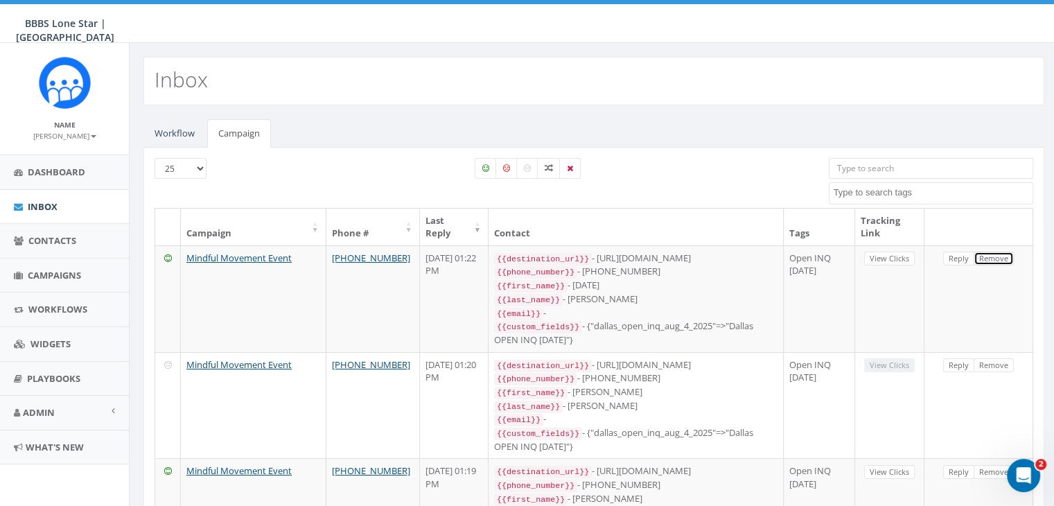
click at [1001, 256] on link "Remove" at bounding box center [993, 258] width 40 height 15
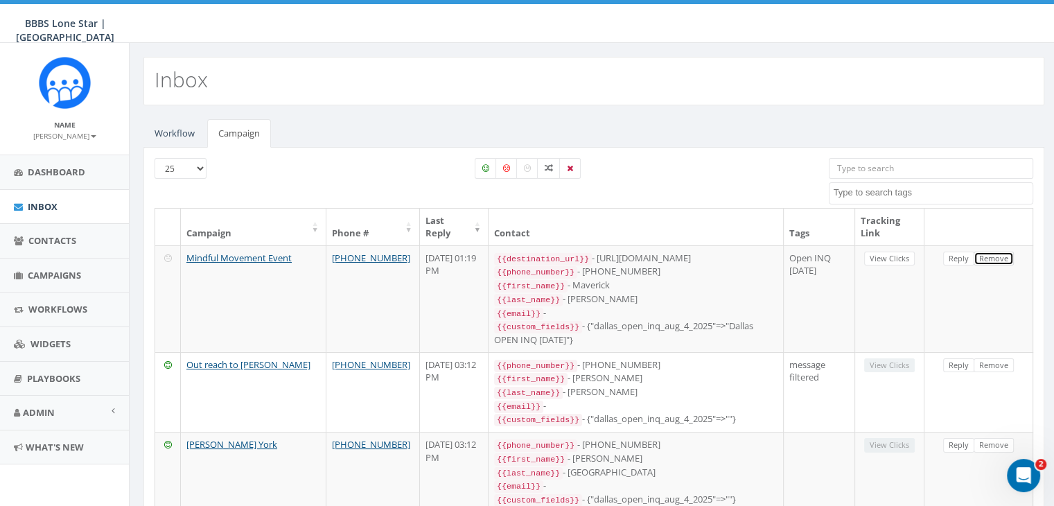
click at [1001, 256] on link "Remove" at bounding box center [993, 258] width 40 height 15
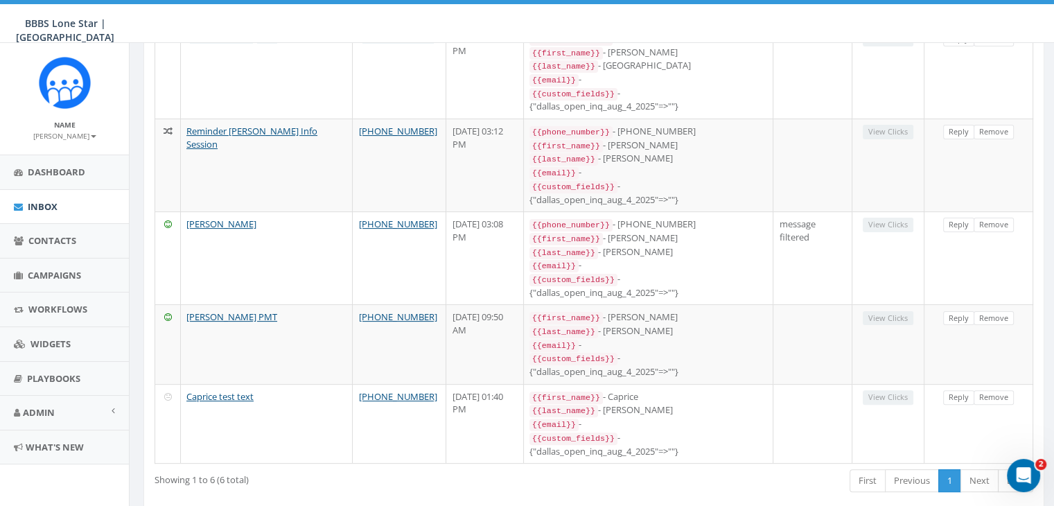
scroll to position [331, 0]
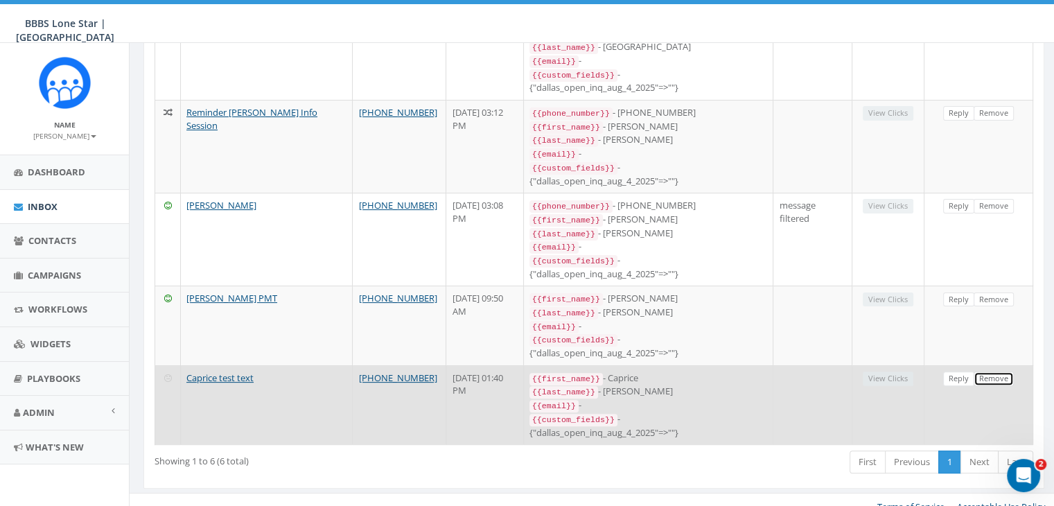
click at [1005, 371] on link "Remove" at bounding box center [993, 378] width 40 height 15
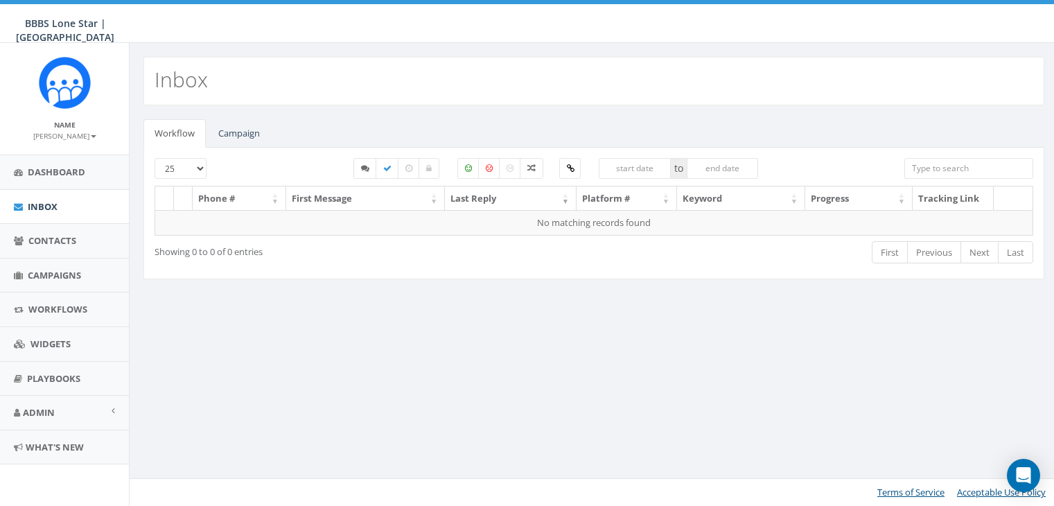
select select
click at [236, 129] on link "Campaign" at bounding box center [239, 133] width 64 height 28
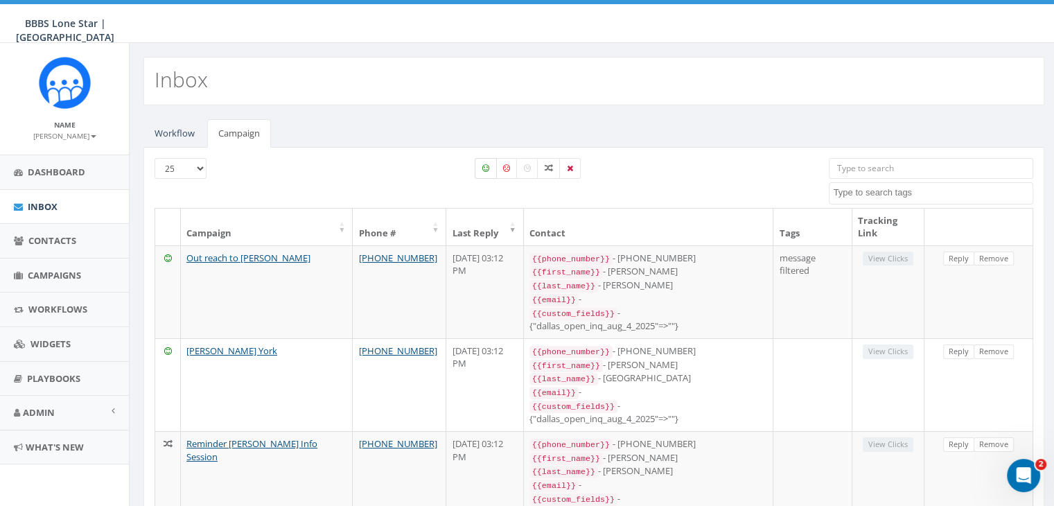
click at [485, 167] on icon at bounding box center [485, 168] width 7 height 8
checkbox input "true"
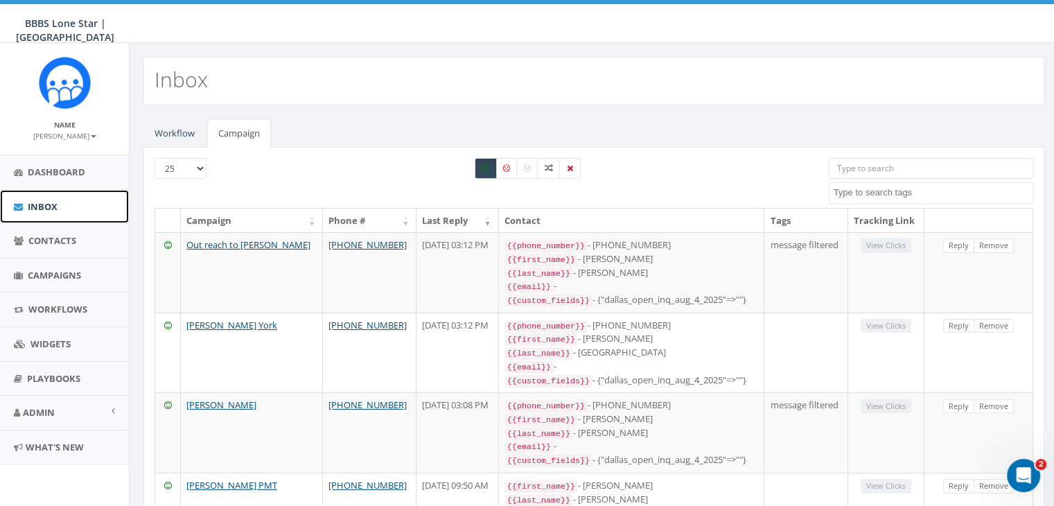
click at [36, 200] on span "Inbox" at bounding box center [43, 206] width 30 height 12
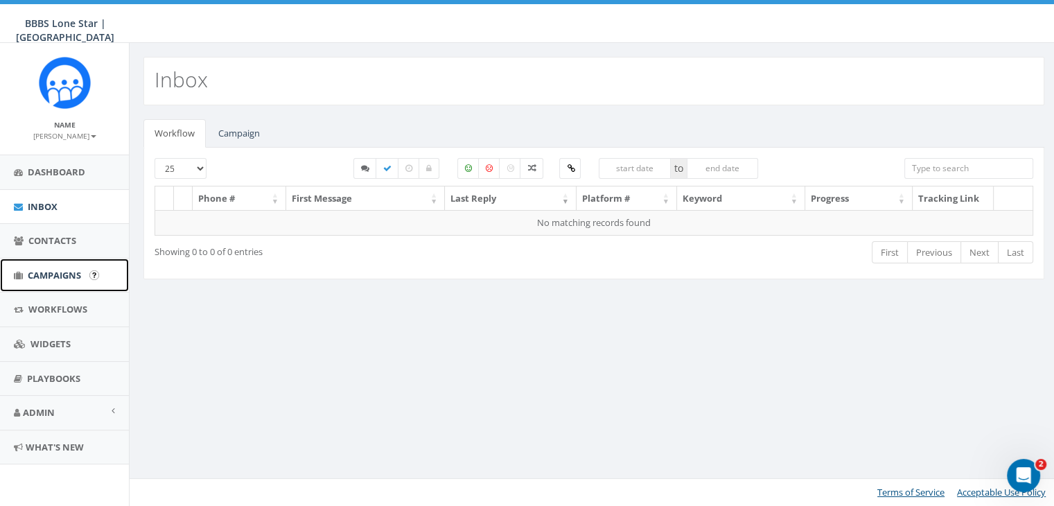
click at [53, 273] on span "Campaigns" at bounding box center [54, 275] width 53 height 12
